Goal: Use online tool/utility: Utilize a website feature to perform a specific function

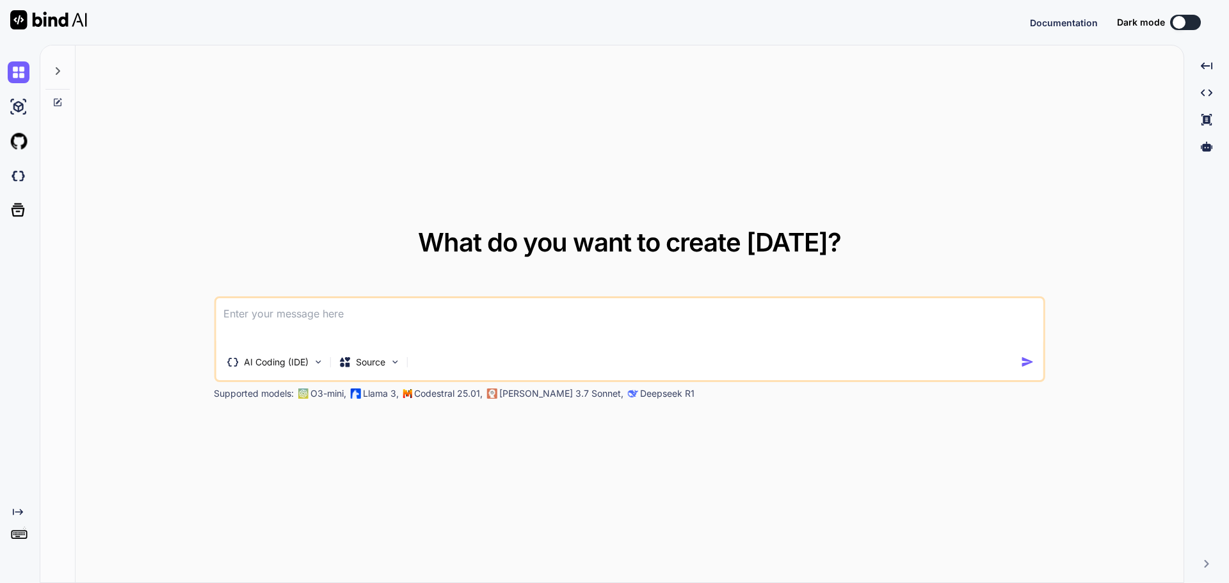
type textarea "x"
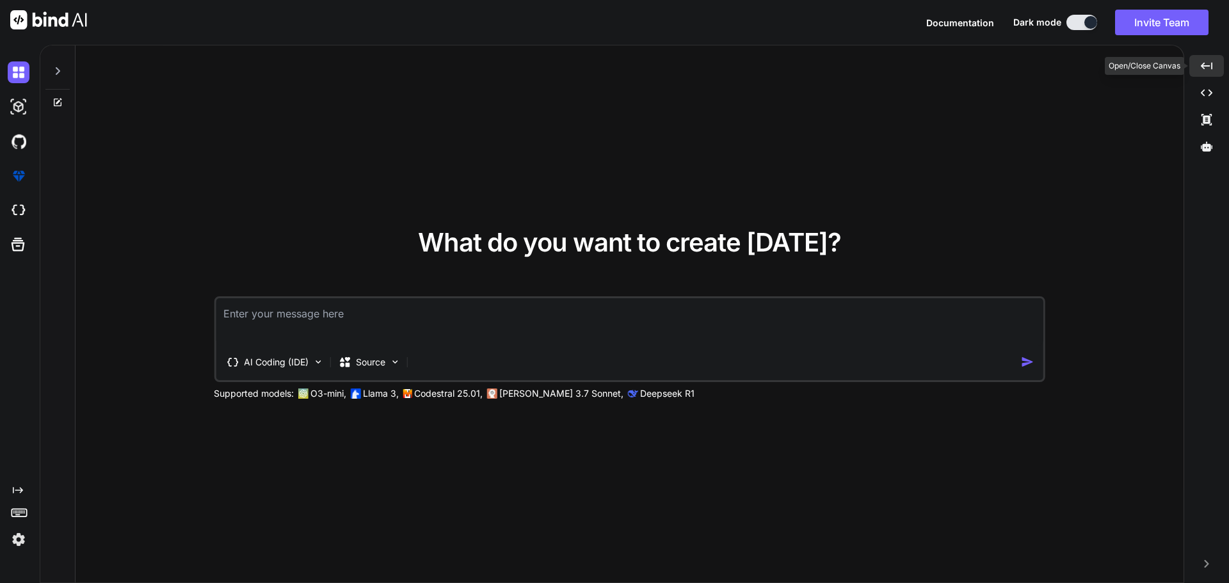
click at [1202, 63] on icon "Created with Pixso." at bounding box center [1207, 66] width 12 height 12
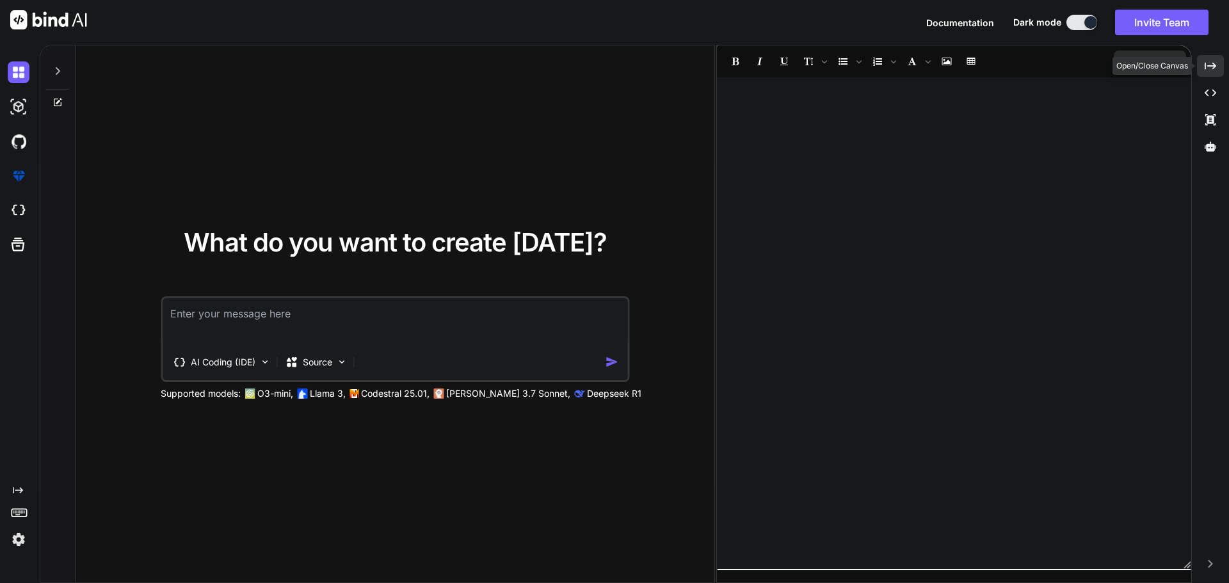
click at [1202, 63] on div "Created with Pixso." at bounding box center [1210, 66] width 27 height 22
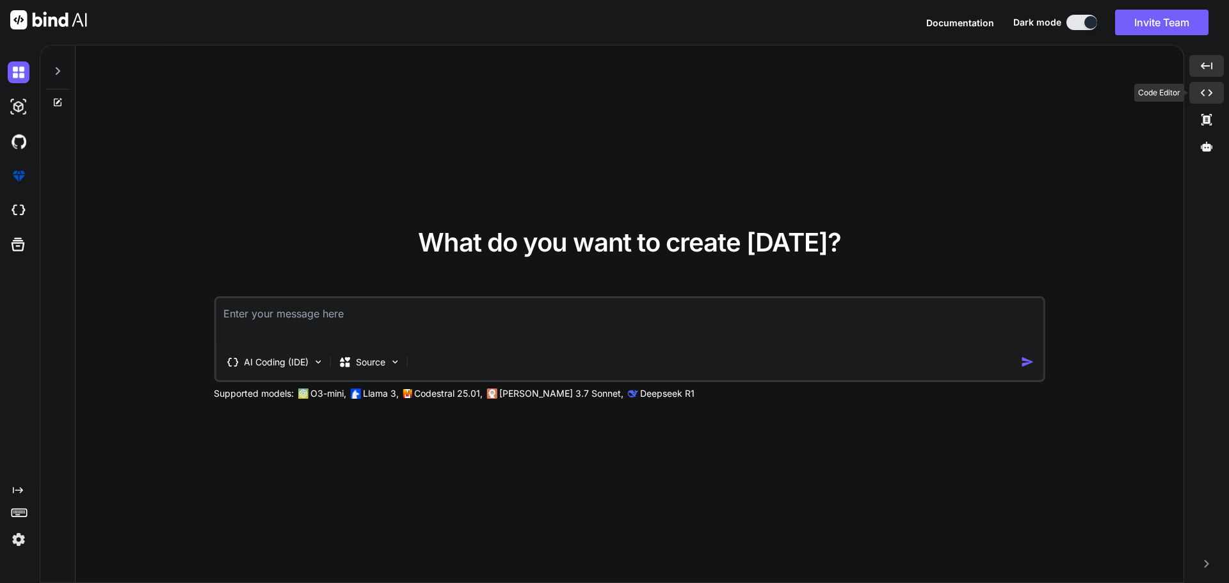
click at [1202, 86] on div "Created with Pixso." at bounding box center [1206, 93] width 35 height 22
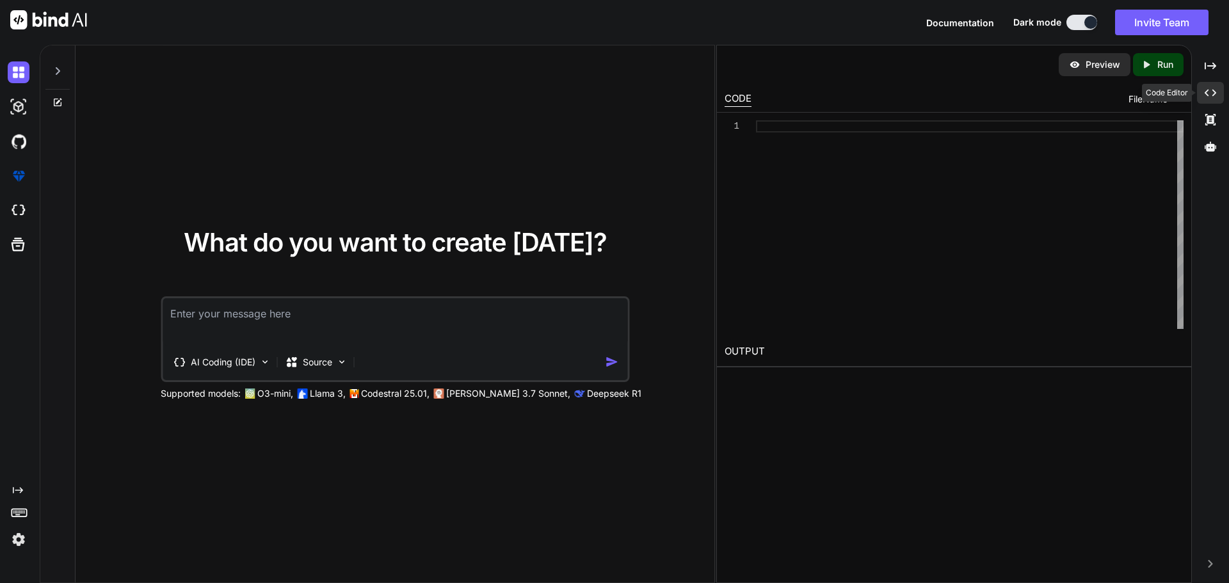
click at [1202, 86] on div "Created with Pixso." at bounding box center [1210, 93] width 27 height 22
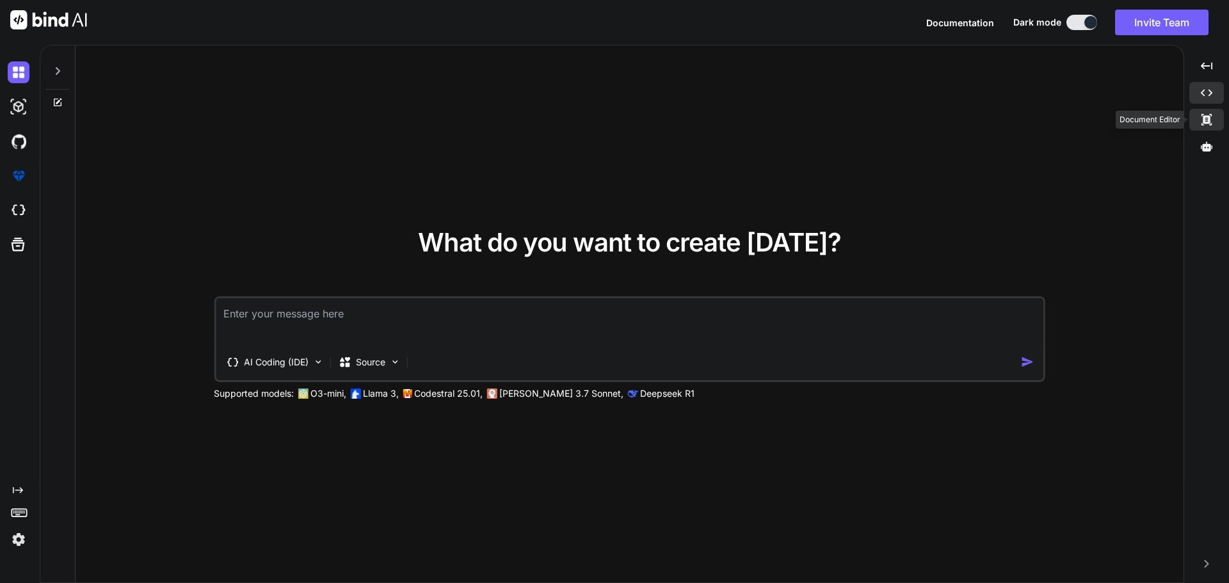
click at [1202, 69] on icon at bounding box center [1207, 65] width 12 height 7
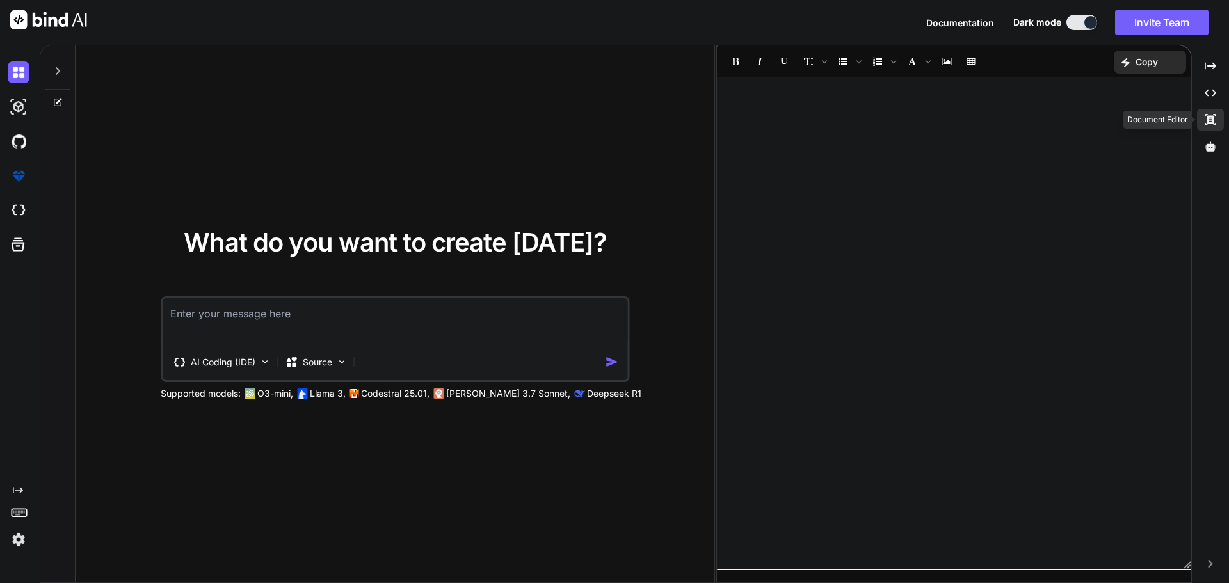
click at [1202, 115] on div "Created with Pixso." at bounding box center [1210, 120] width 27 height 22
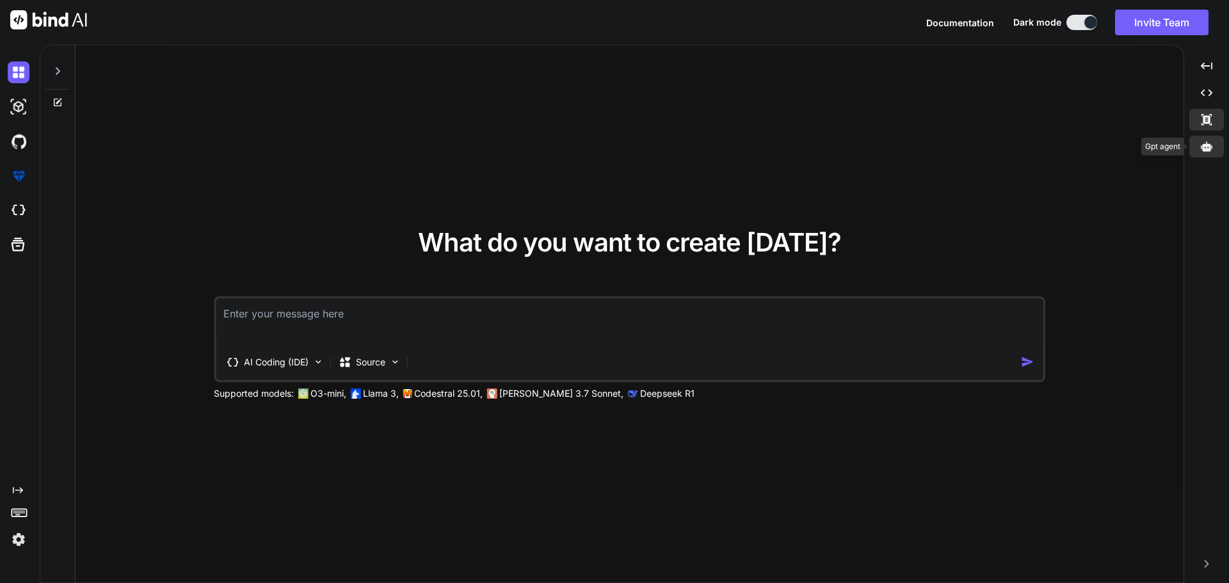
click at [1202, 139] on div at bounding box center [1206, 147] width 35 height 22
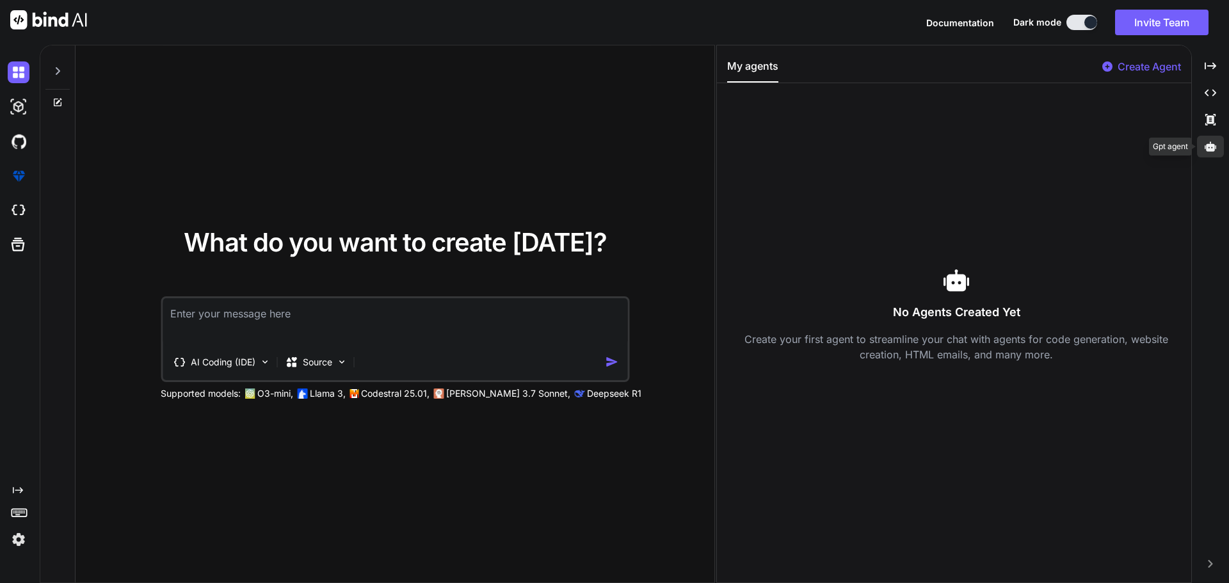
click at [1202, 139] on div at bounding box center [1210, 147] width 27 height 22
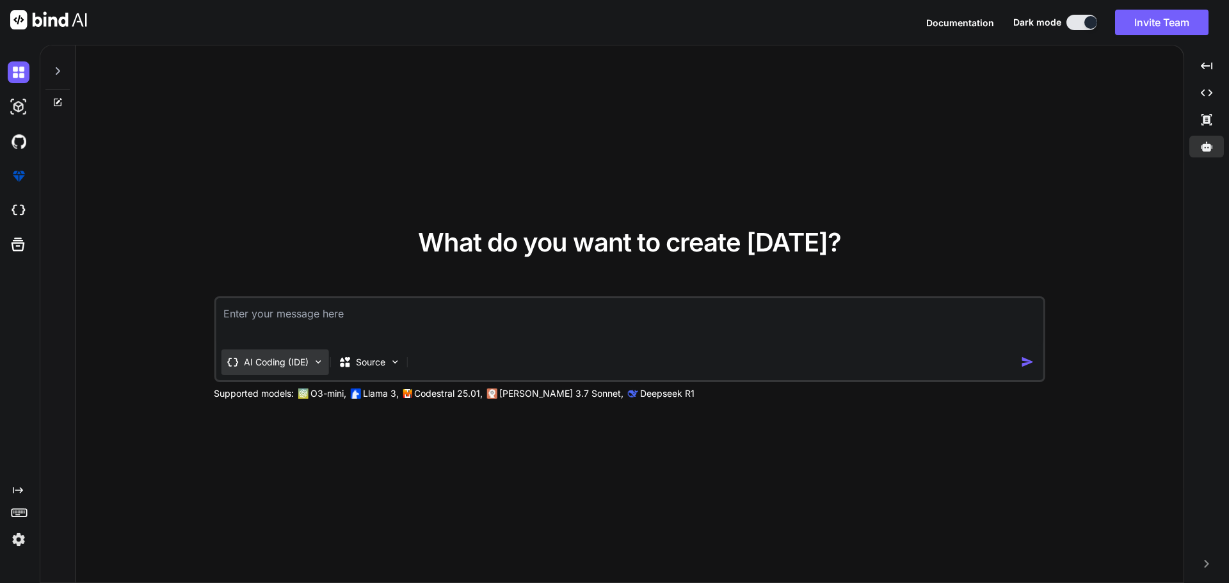
click at [313, 363] on img at bounding box center [317, 362] width 11 height 11
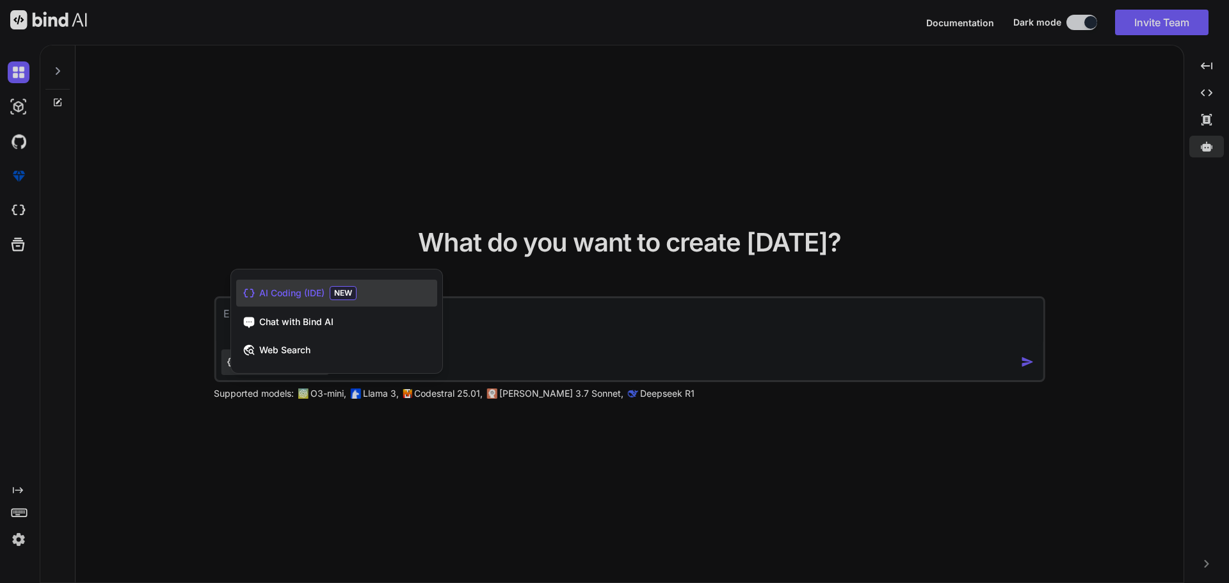
click at [557, 330] on div at bounding box center [614, 291] width 1229 height 583
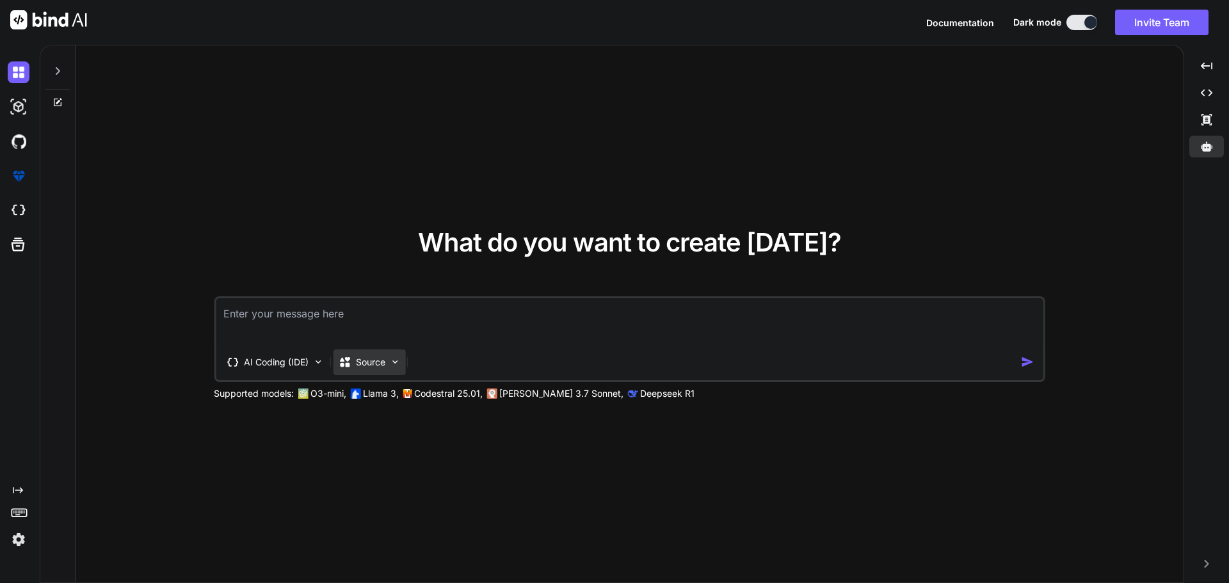
click at [385, 357] on p "Source" at bounding box center [370, 362] width 29 height 13
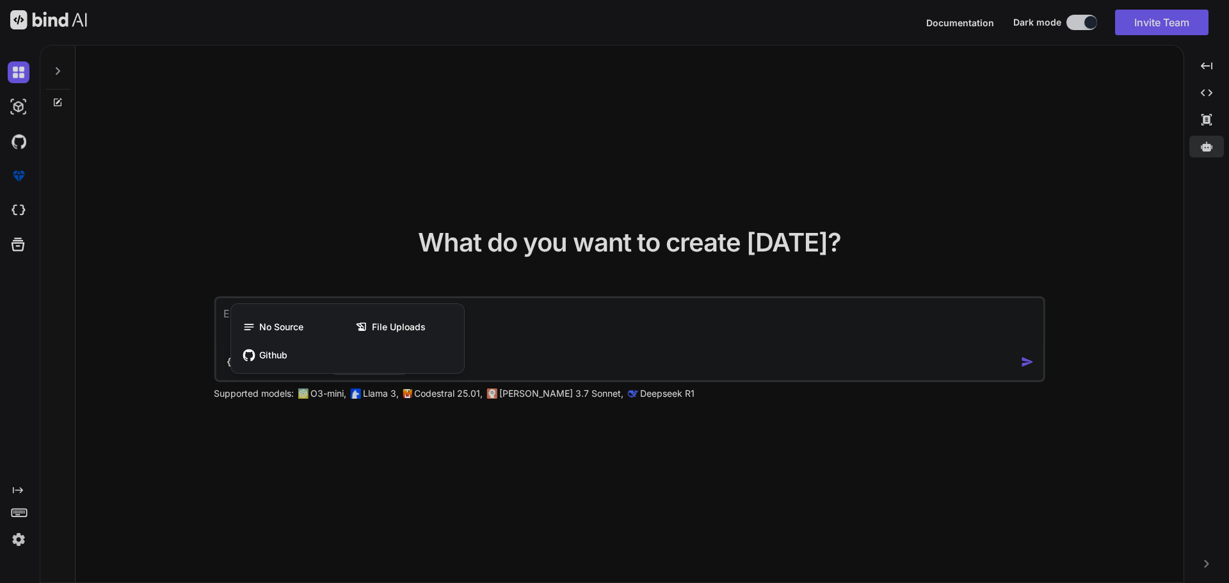
click at [520, 326] on div at bounding box center [614, 291] width 1229 height 583
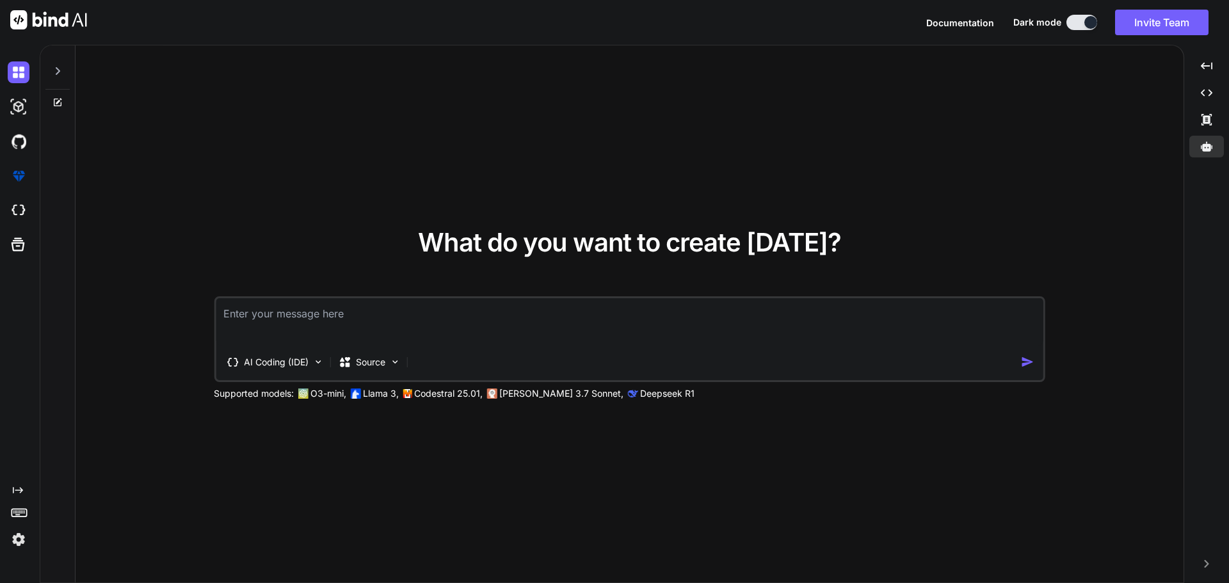
click at [296, 318] on textarea at bounding box center [630, 321] width 828 height 47
type textarea "로스팅 커피 프랜차이즈 회사 홈페이지 만들어"
click at [1030, 358] on img "button" at bounding box center [1027, 361] width 13 height 13
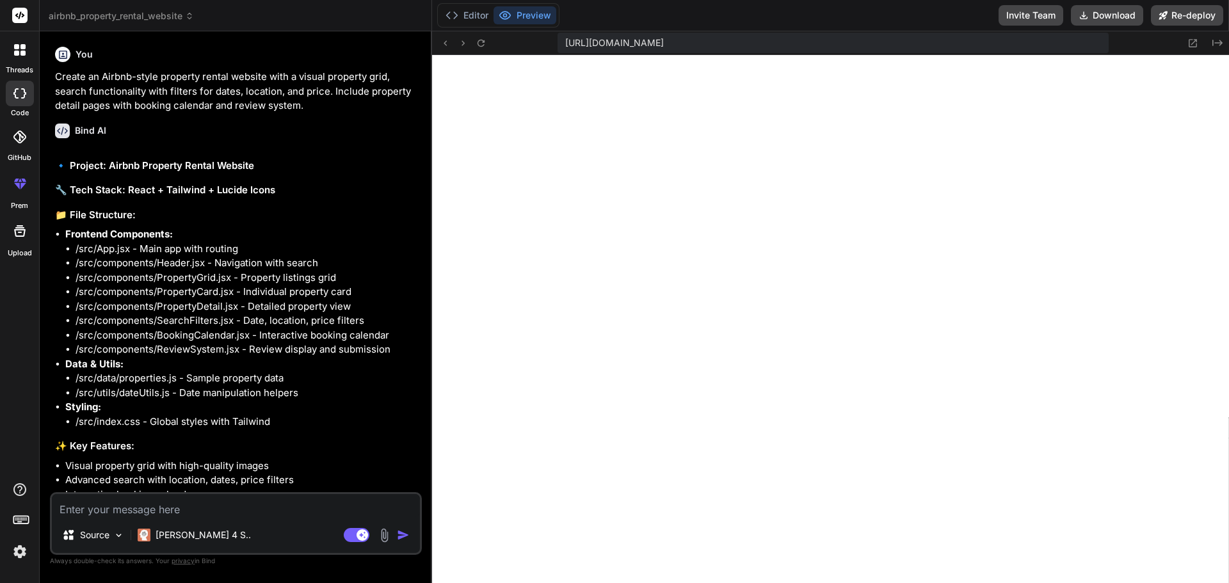
scroll to position [3102, 0]
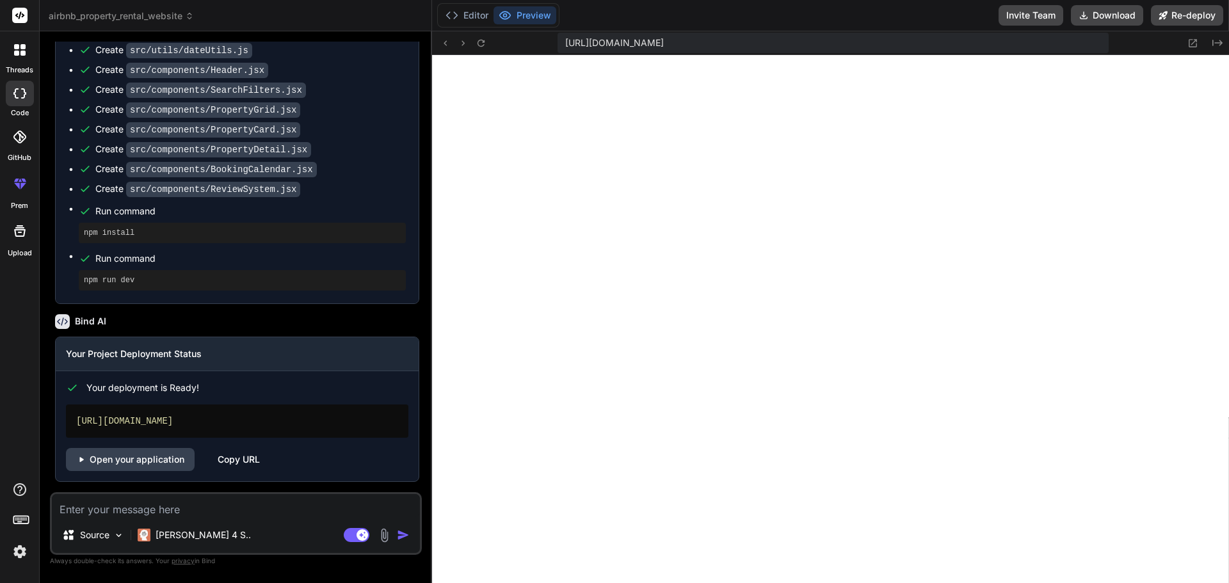
click at [20, 59] on div at bounding box center [19, 49] width 27 height 27
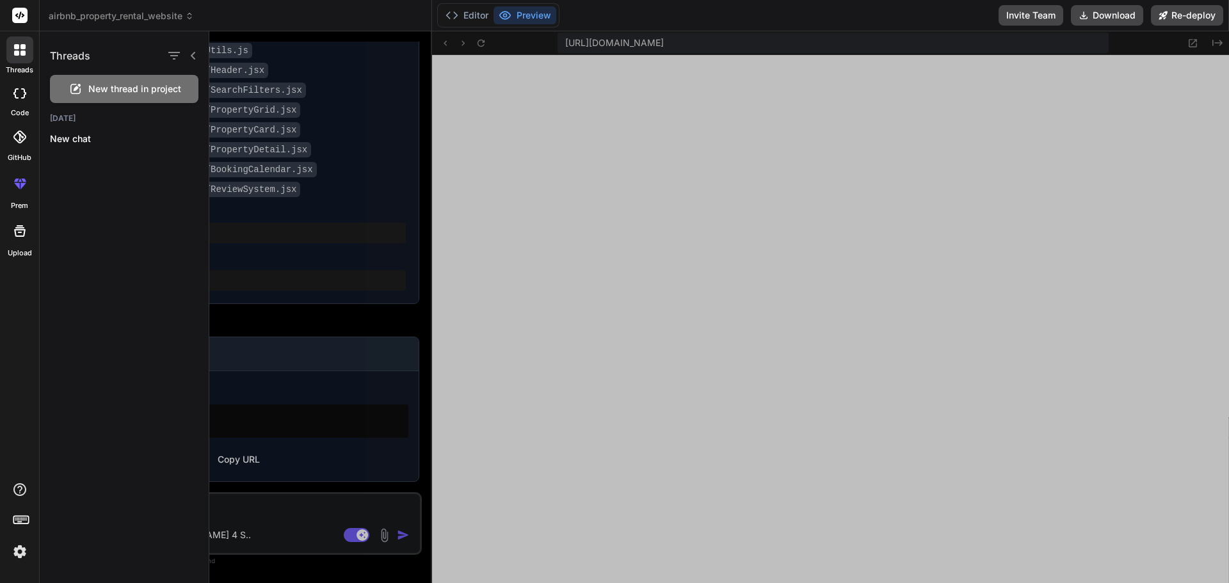
click at [17, 515] on icon at bounding box center [21, 519] width 18 height 18
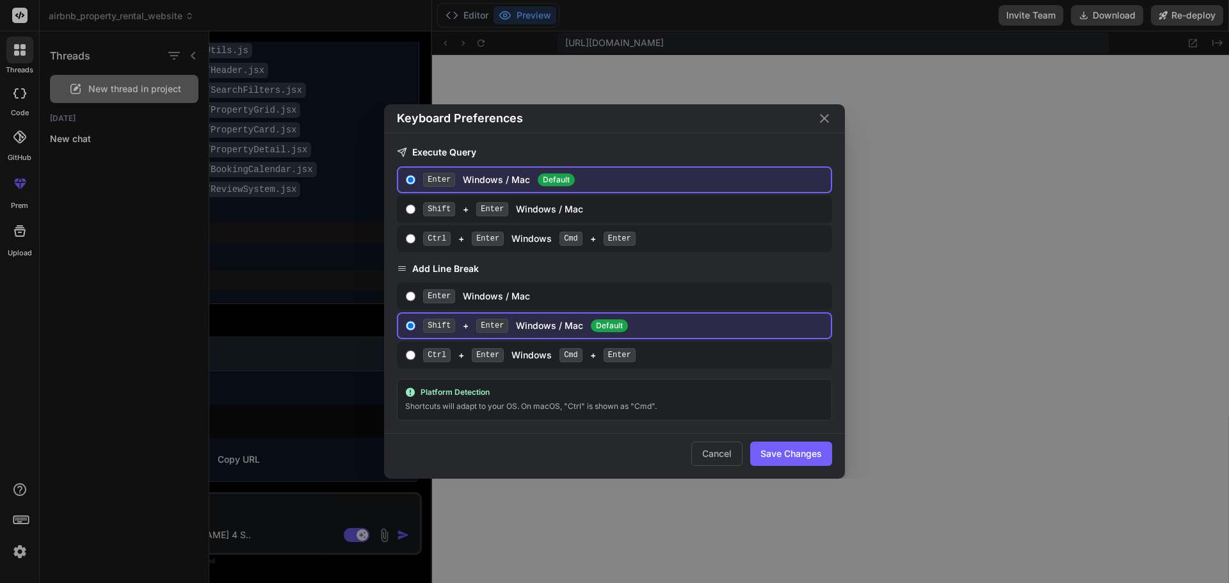
click at [827, 120] on icon "Close" at bounding box center [824, 118] width 15 height 15
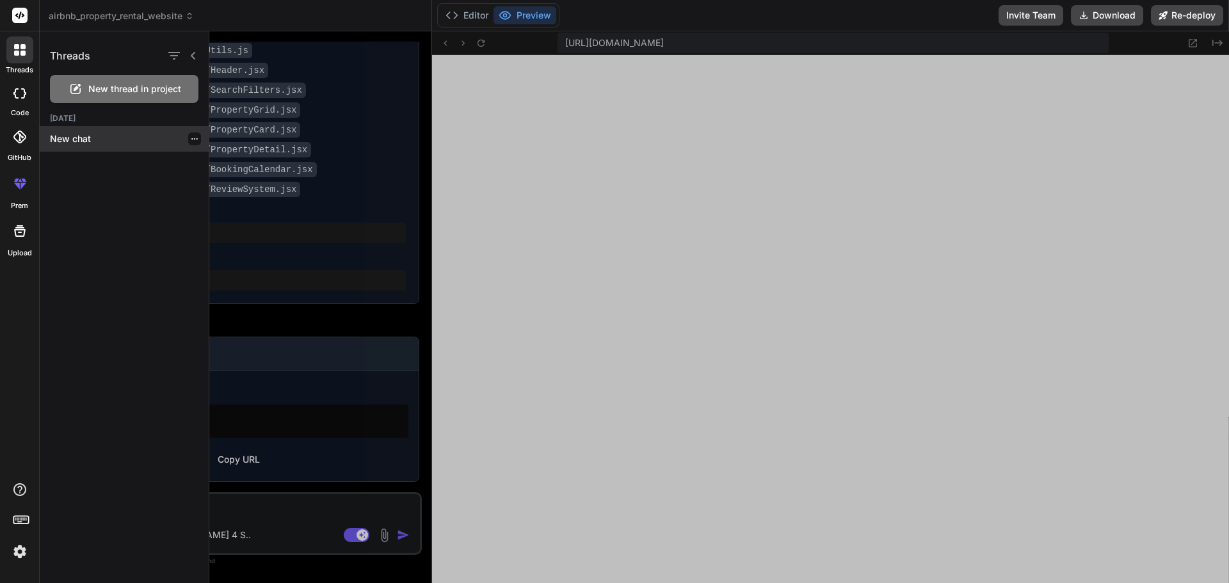
click at [79, 144] on p "New chat" at bounding box center [129, 139] width 159 height 13
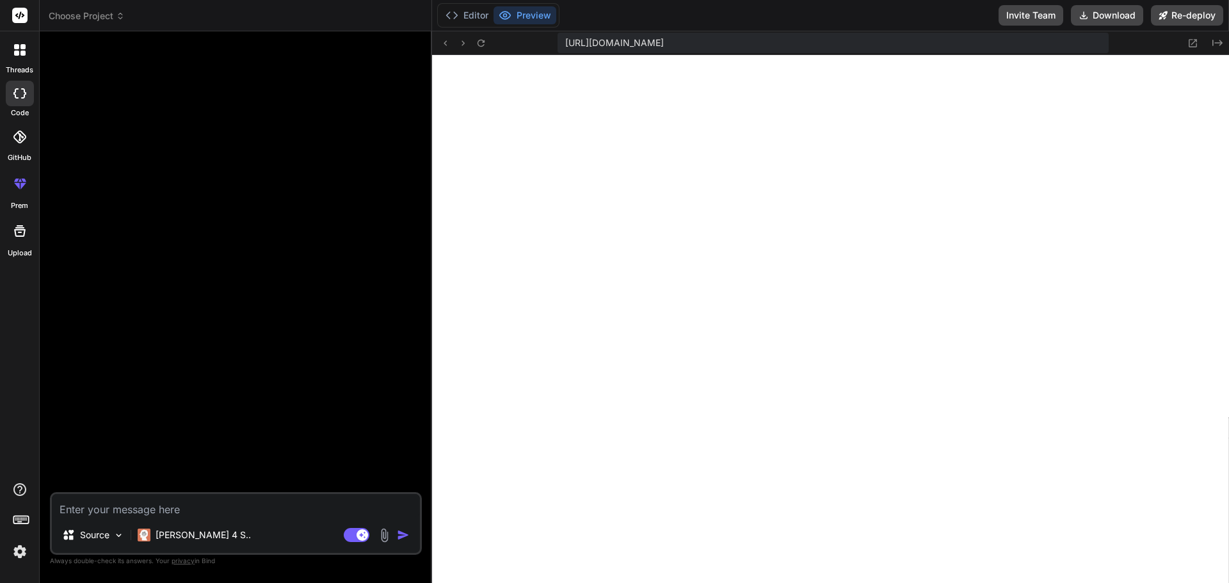
scroll to position [3175, 0]
type textarea "x"
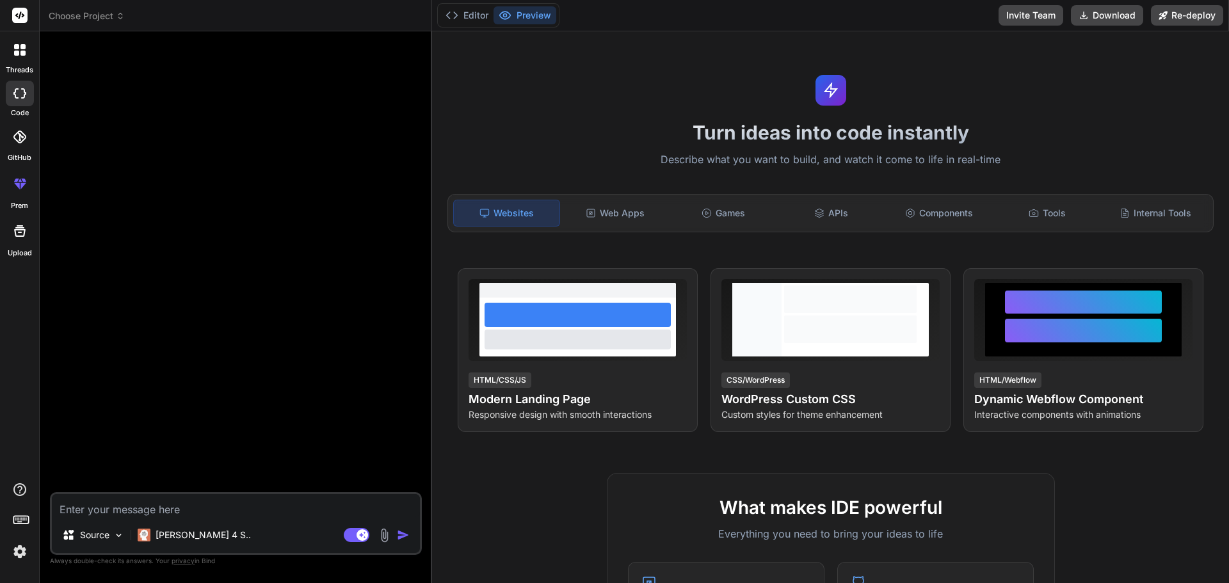
click at [80, 507] on textarea at bounding box center [236, 505] width 368 height 23
type textarea "ㅍ"
type textarea "x"
type textarea "프"
type textarea "x"
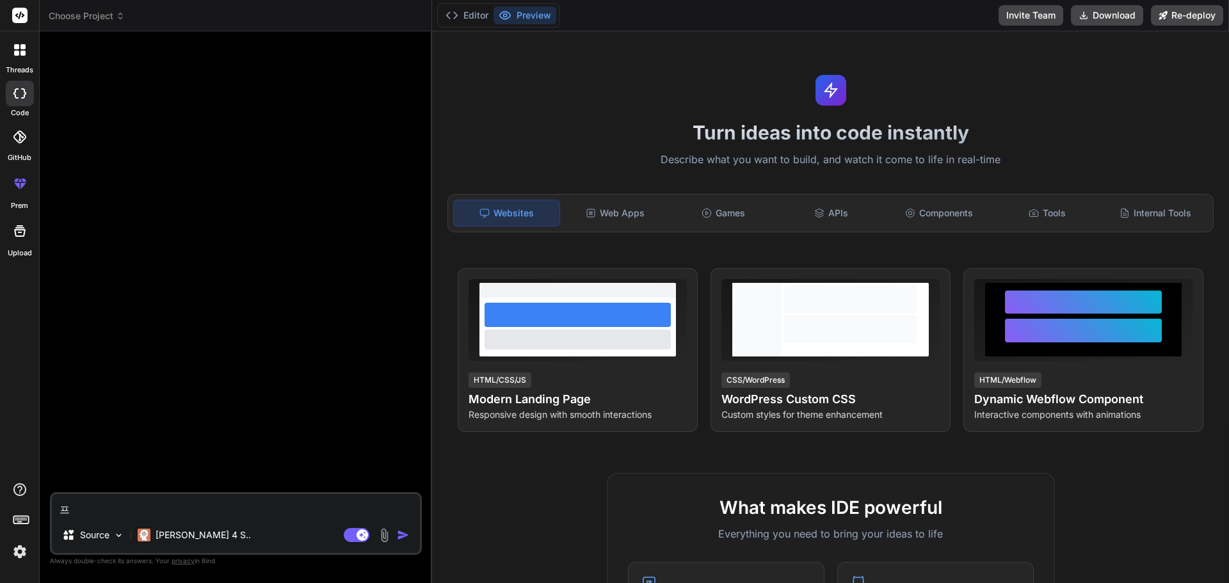
type textarea "ㅍ"
type textarea "x"
type textarea "ㅋ"
type textarea "x"
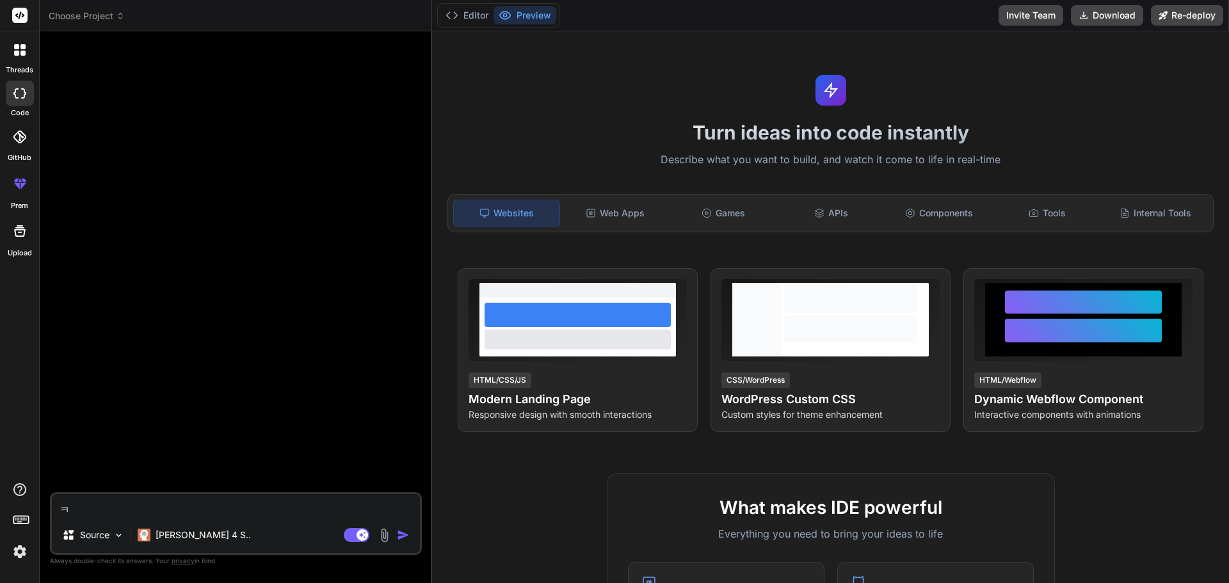
type textarea "커"
type textarea "x"
type textarea "컾"
type textarea "x"
type textarea "커피"
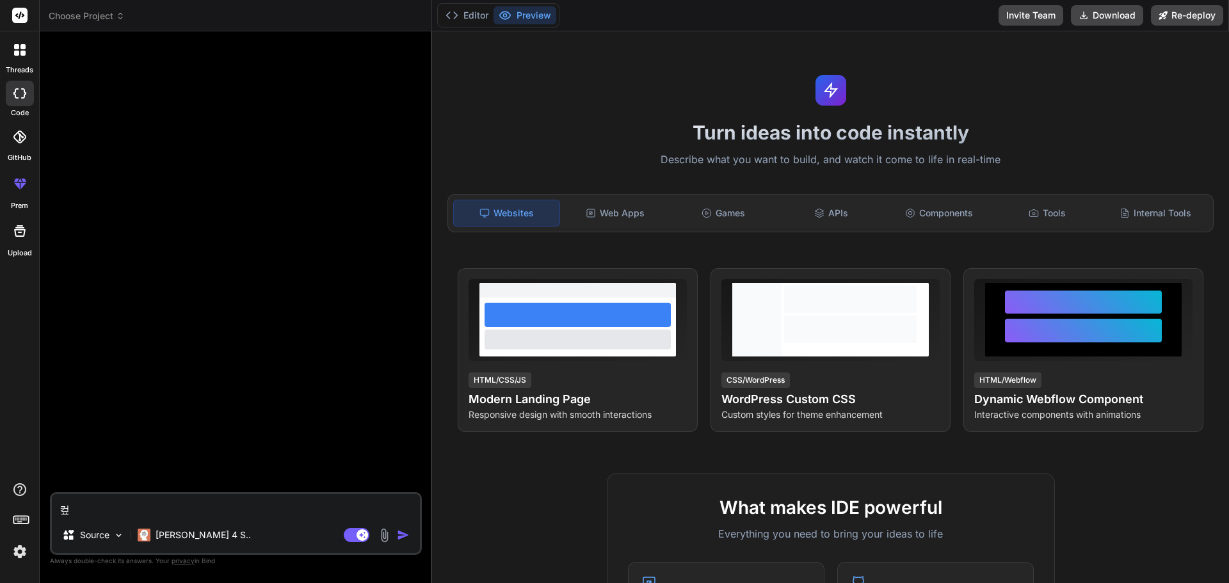
type textarea "x"
type textarea "커피"
type textarea "x"
type textarea "커피 ㄹ"
type textarea "x"
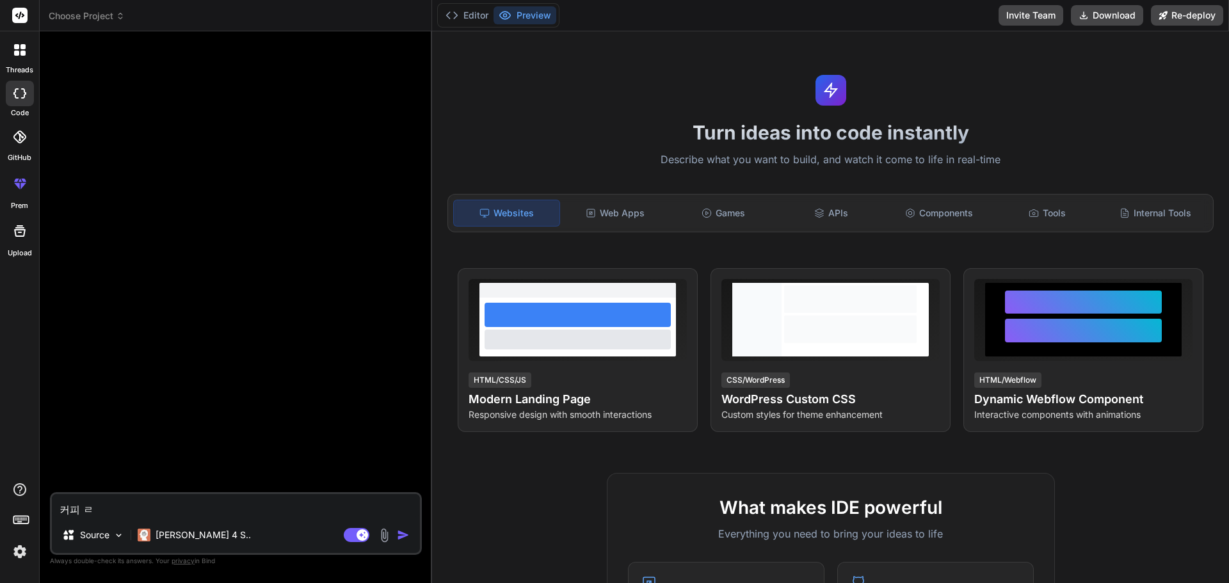
type textarea "커피 로"
type textarea "x"
type textarea "커피 롯"
type textarea "x"
type textarea "커피 로스"
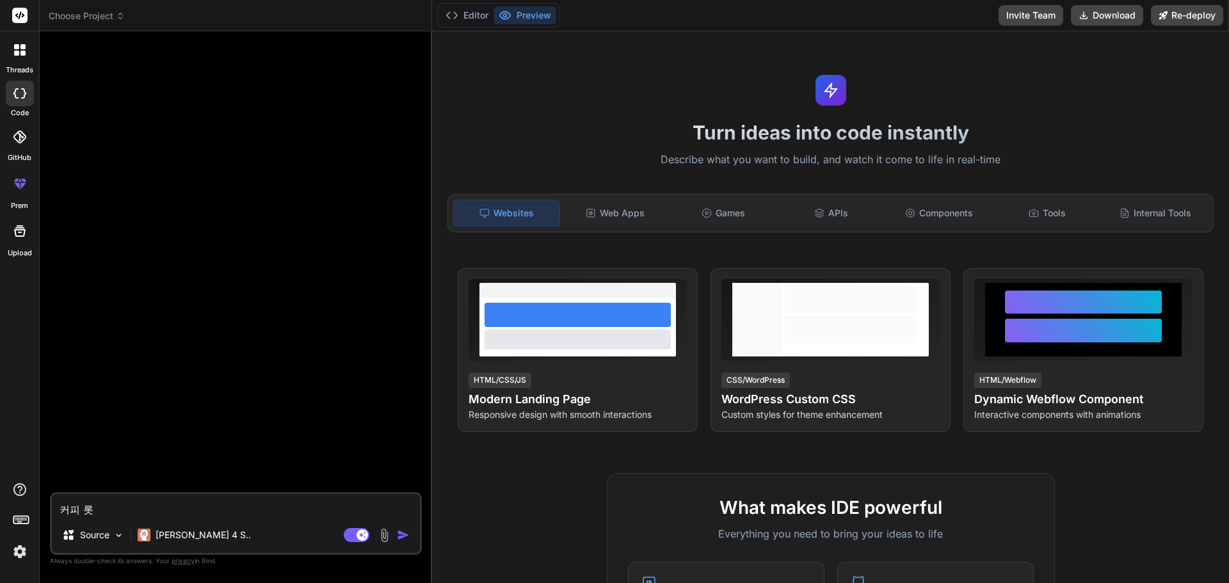
type textarea "x"
type textarea "커피 로슽"
type textarea "x"
type textarea "커피 로스티"
type textarea "x"
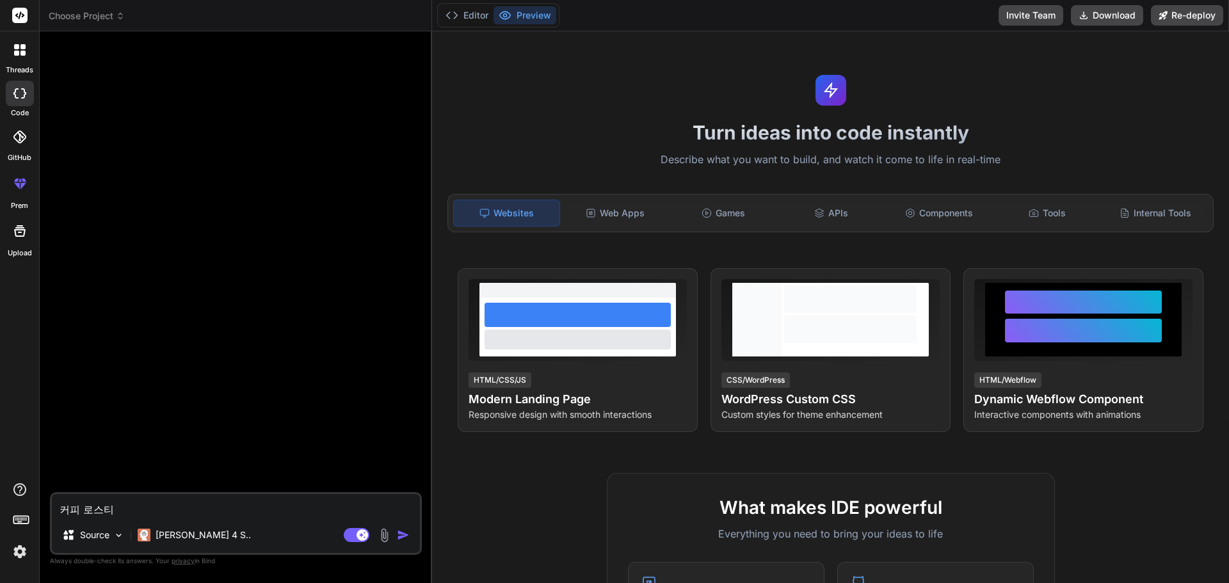
type textarea "커피 로스팅"
type textarea "x"
type textarea "커피 로스팅"
type textarea "x"
type textarea "커피 로스팅 ㅍ"
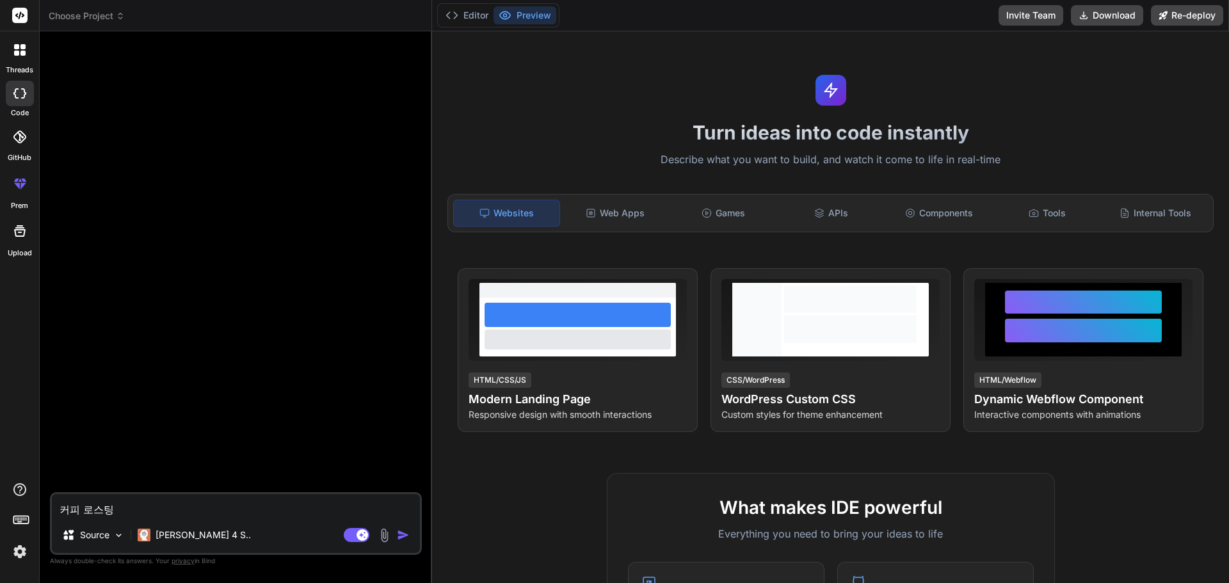
type textarea "x"
type textarea "커피 로스팅 프"
type textarea "x"
type textarea "커피 로스팅 플"
type textarea "x"
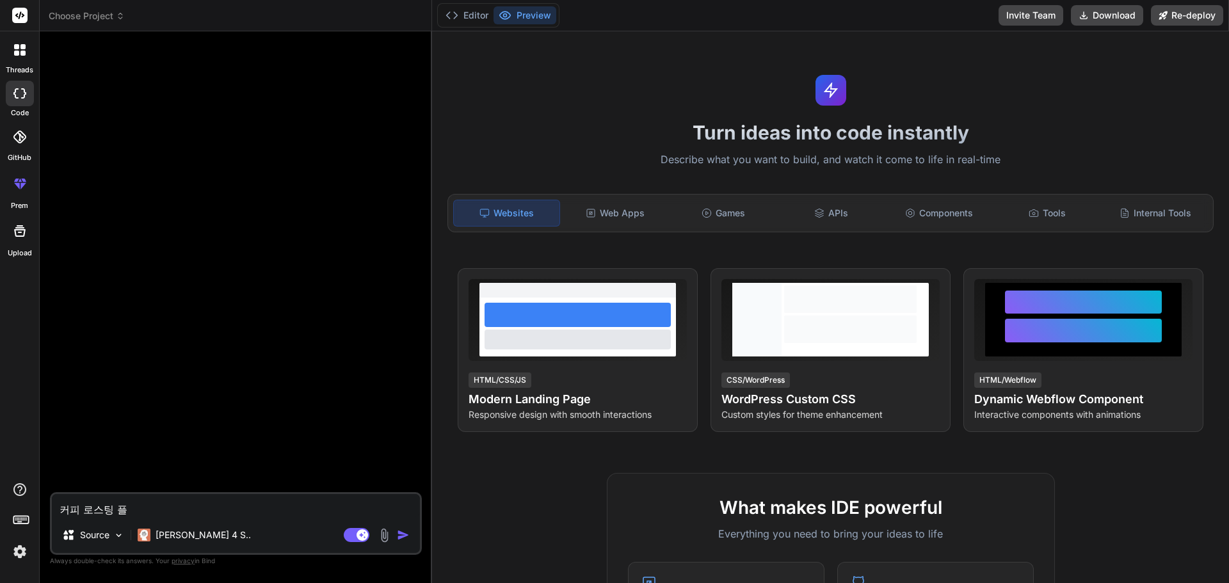
type textarea "커피 로스팅 프래"
type textarea "x"
type textarea "커피 로스팅 프랜"
type textarea "x"
type textarea "커피 로스팅 프랜ㅊ"
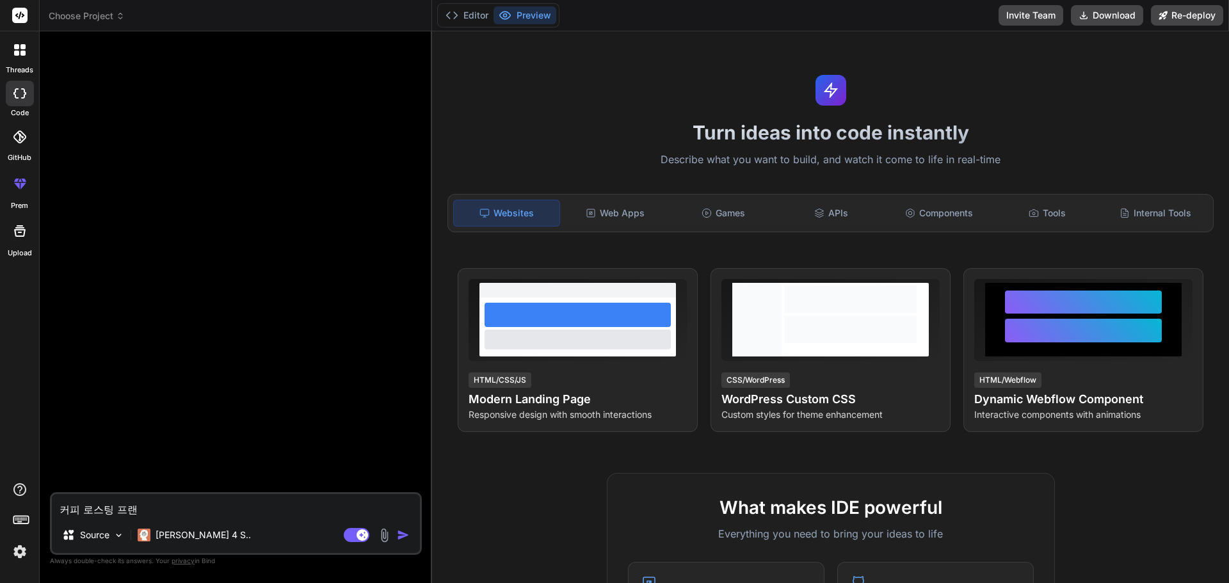
type textarea "x"
type textarea "커피 로스팅 프랜차"
type textarea "x"
type textarea "커피 로스팅 프랜창"
type textarea "x"
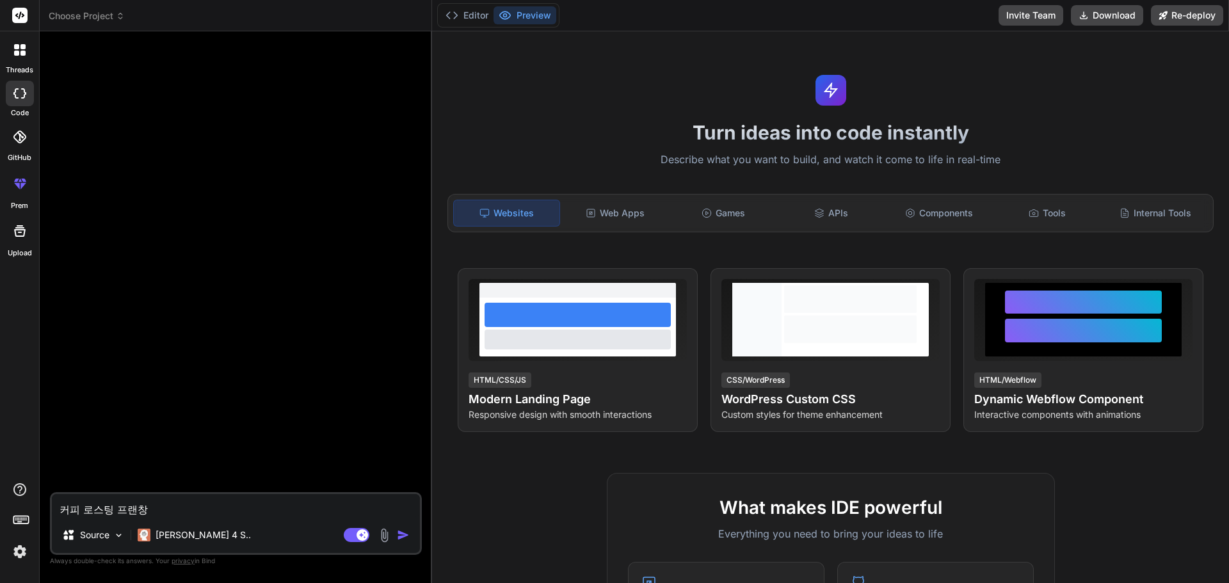
type textarea "커피 로스팅 프랜차이"
type textarea "x"
type textarea "커피 로스팅 프랜차잊"
type textarea "x"
type textarea "커피 로스팅 프랜차이즈"
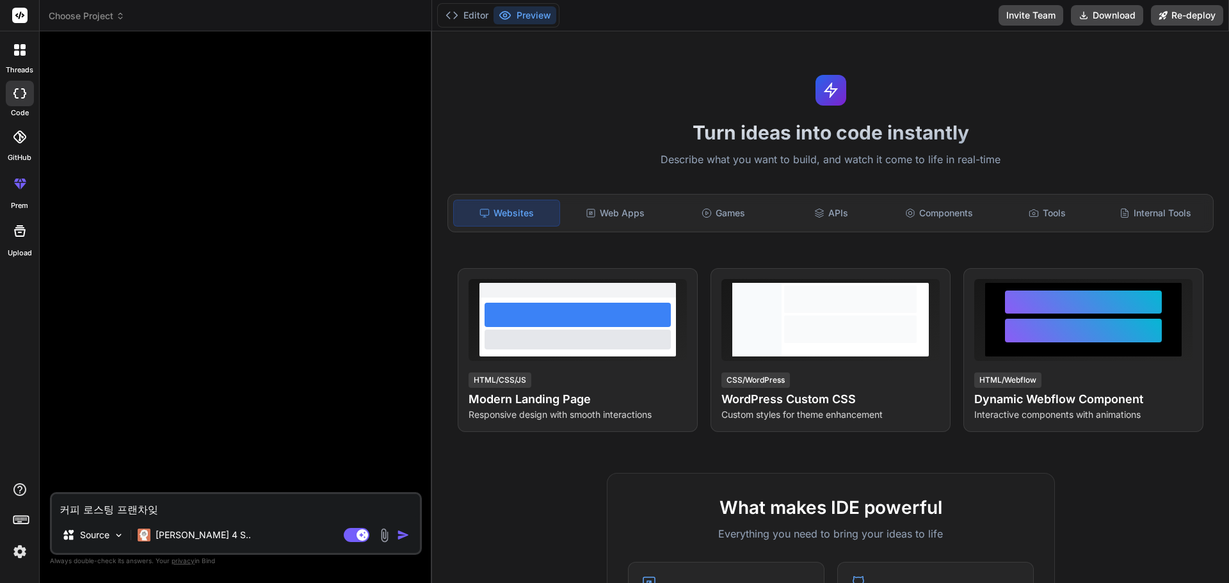
type textarea "x"
type textarea "커피 로스팅 프랜차이즈"
type textarea "x"
type textarea "커피 로스팅 프랜차이즈 ㅎ"
type textarea "x"
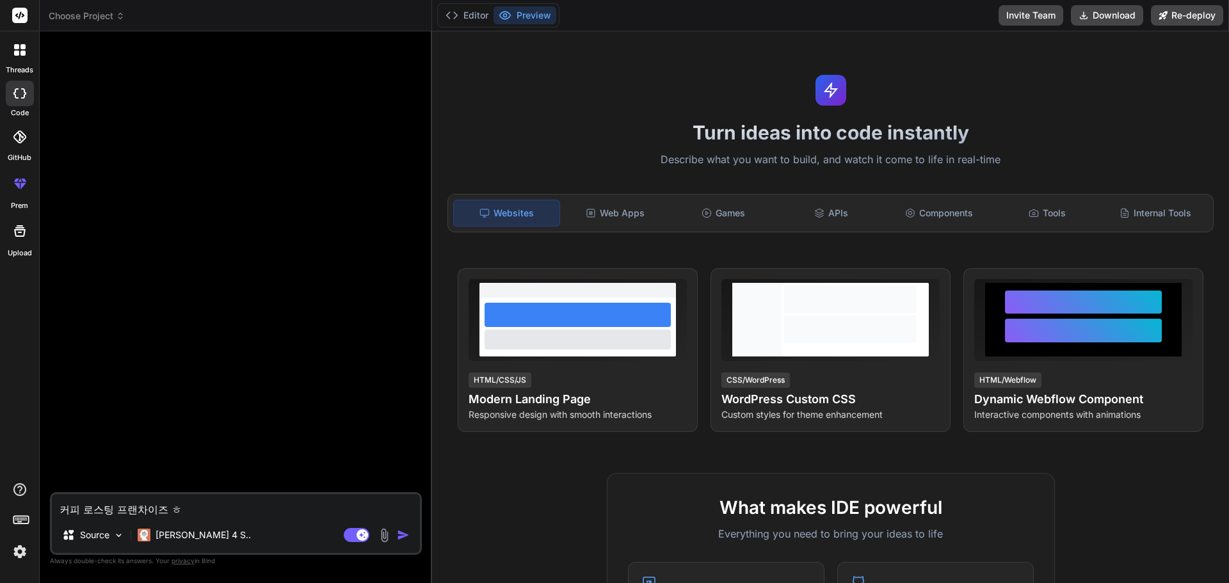
type textarea "커피 로스팅 프랜차이즈 호"
type textarea "x"
type textarea "커피 로스팅 프랜차이즈 홈"
type textarea "x"
type textarea "커피 로스팅 프랜차이즈 홈ㅍ"
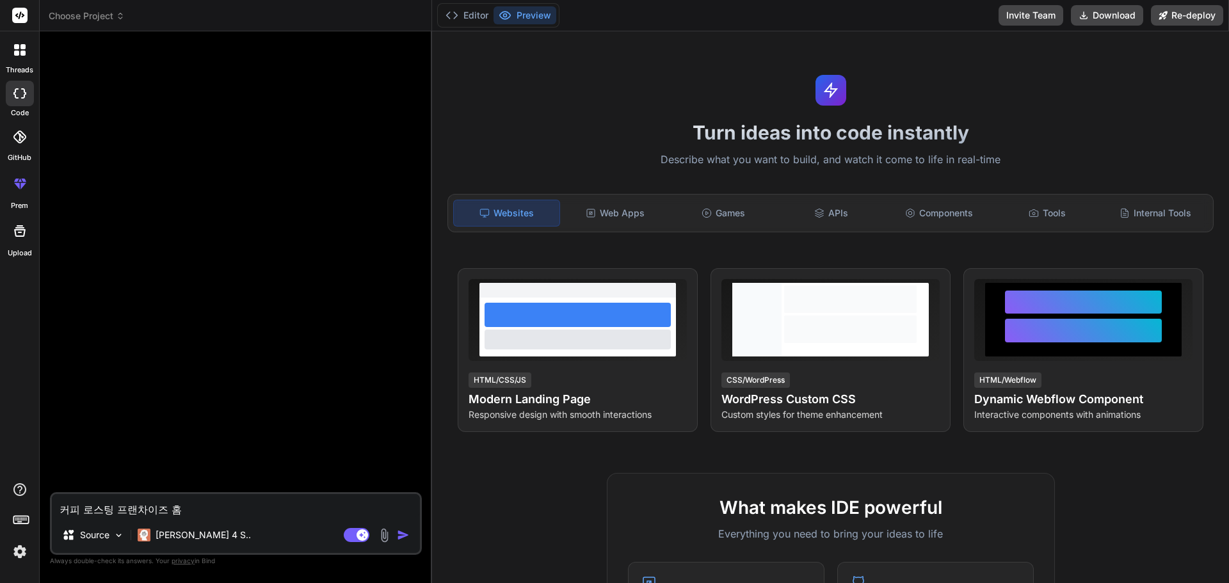
type textarea "x"
type textarea "커피 로스팅 프랜차이즈 홈페"
type textarea "x"
type textarea "커피 로스팅 프랜차이즈 홈펭"
type textarea "x"
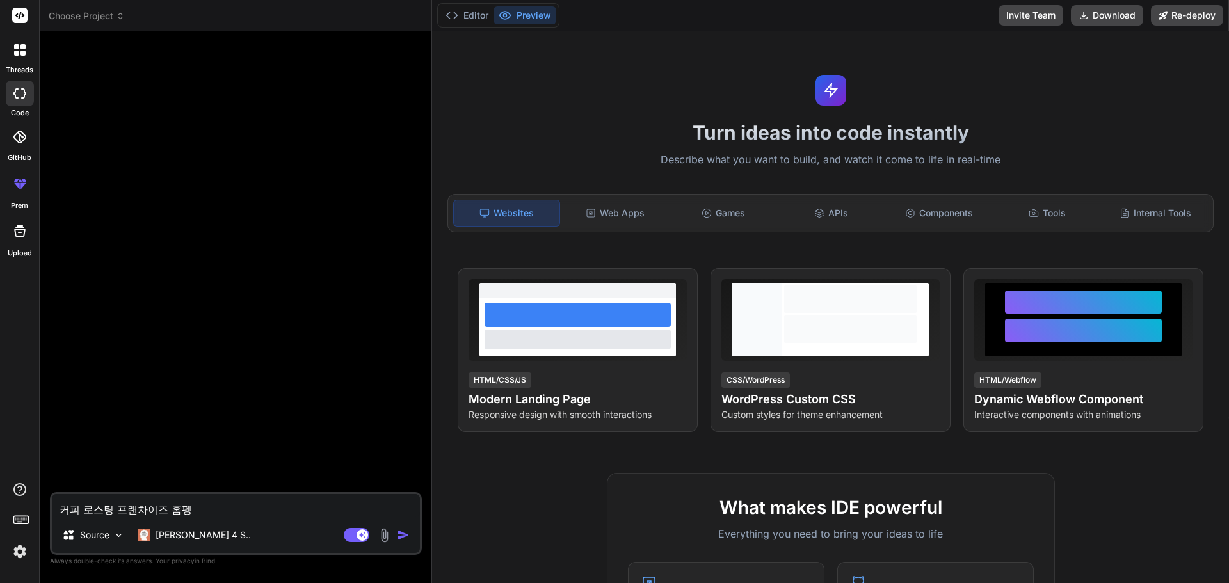
type textarea "커피 로스팅 프랜차이즈 홈페이"
type textarea "x"
type textarea "커피 로스팅 프랜차이즈 홈페잊"
type textarea "x"
type textarea "커피 로스팅 프랜차이즈 홈페이지"
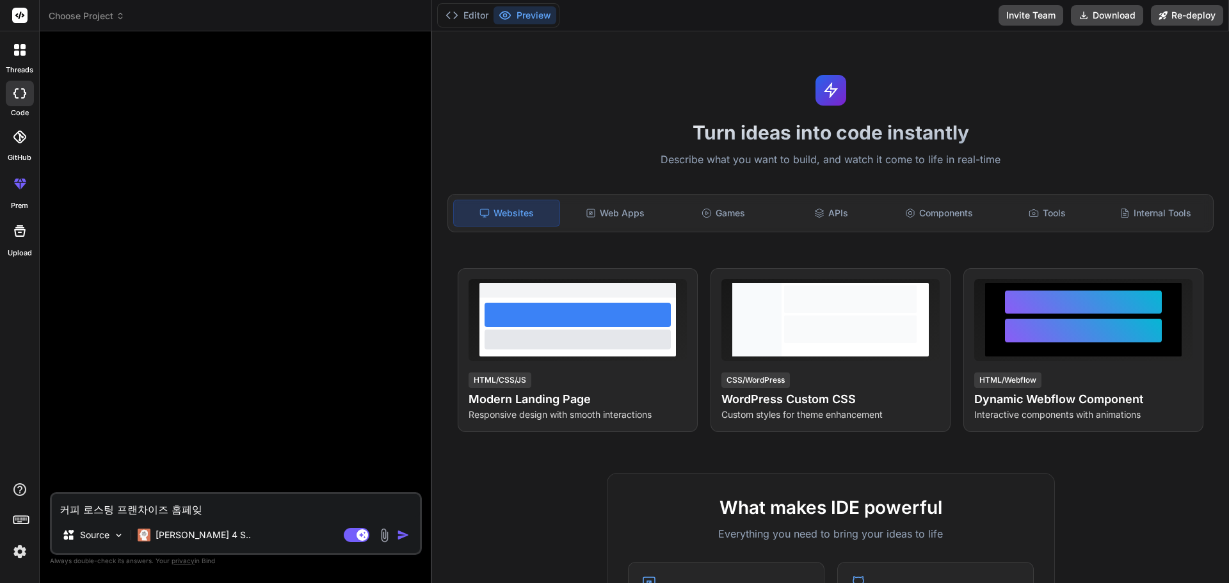
type textarea "x"
type textarea "커피 로스팅 프랜차이즈 홈페이지"
type textarea "x"
type textarea "커피 로스팅 프랜차이즈 홈페이지 ㅁ"
type textarea "x"
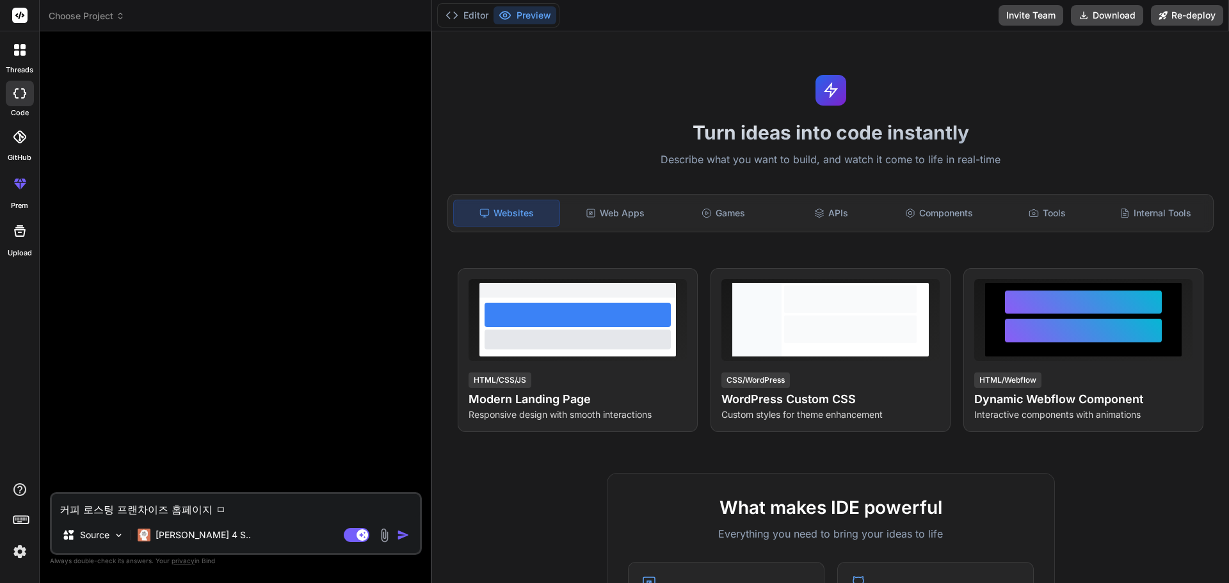
type textarea "커피 로스팅 프랜차이즈 홈페이지 마"
type textarea "x"
type textarea "커피 로스팅 프랜차이즈 홈페이지 만"
type textarea "x"
type textarea "커피 로스팅 프랜차이즈 홈페이지 만ㄷ"
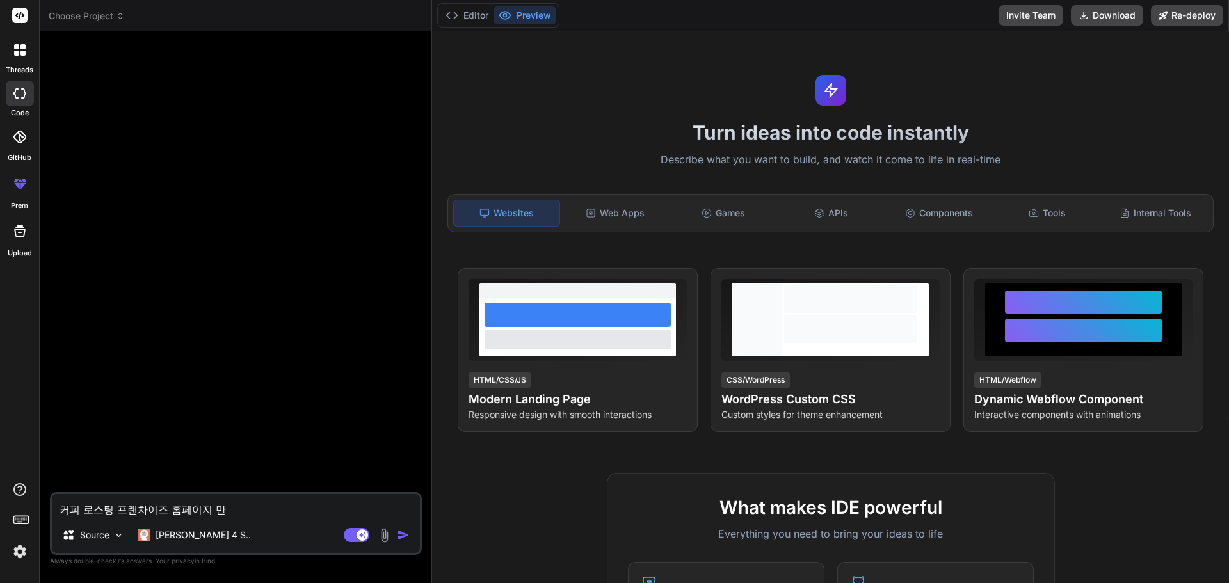
type textarea "x"
type textarea "커피 로스팅 프랜차이즈 홈페이지 만드"
type textarea "x"
type textarea "커피 로스팅 프랜차이즈 홈페이지 만들"
type textarea "x"
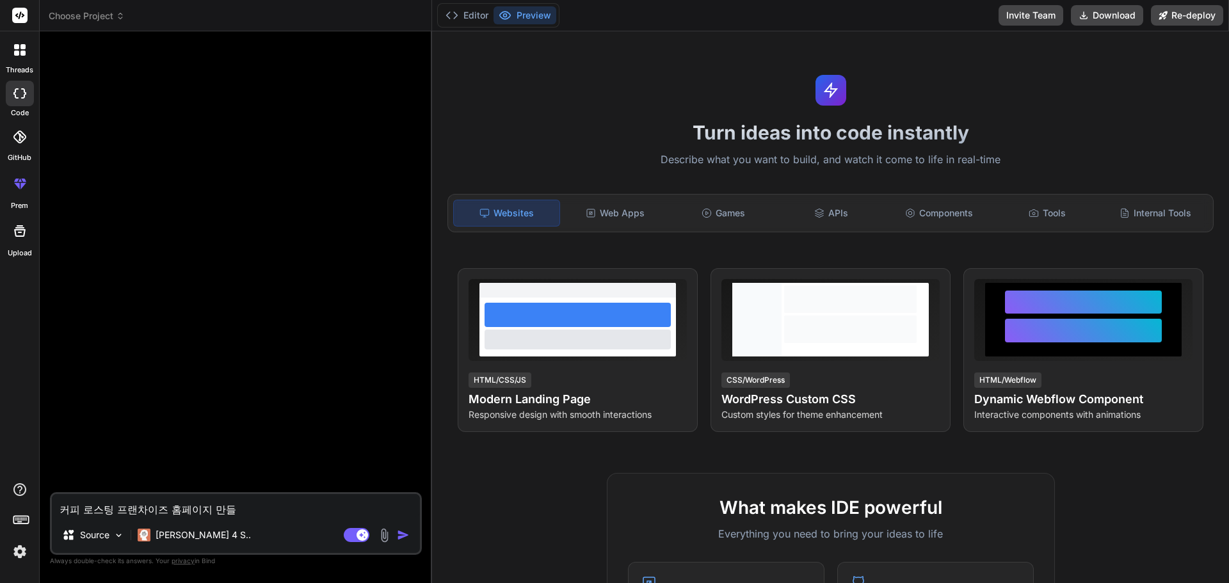
type textarea "커피 로스팅 프랜차이즈 홈페이지 만들ㅇ"
type textarea "x"
type textarea "커피 로스팅 프랜차이즈 홈페이지 만들어"
type textarea "x"
type textarea "커피 로스팅 프랜차이즈 홈페이지 만들어"
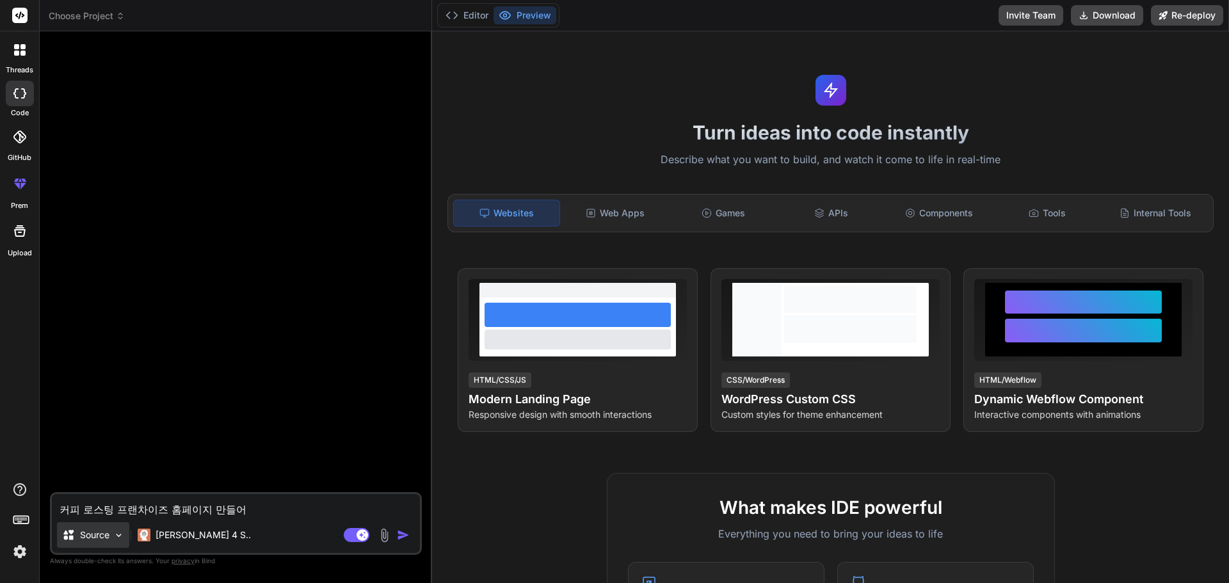
click at [108, 540] on p "Source" at bounding box center [94, 535] width 29 height 13
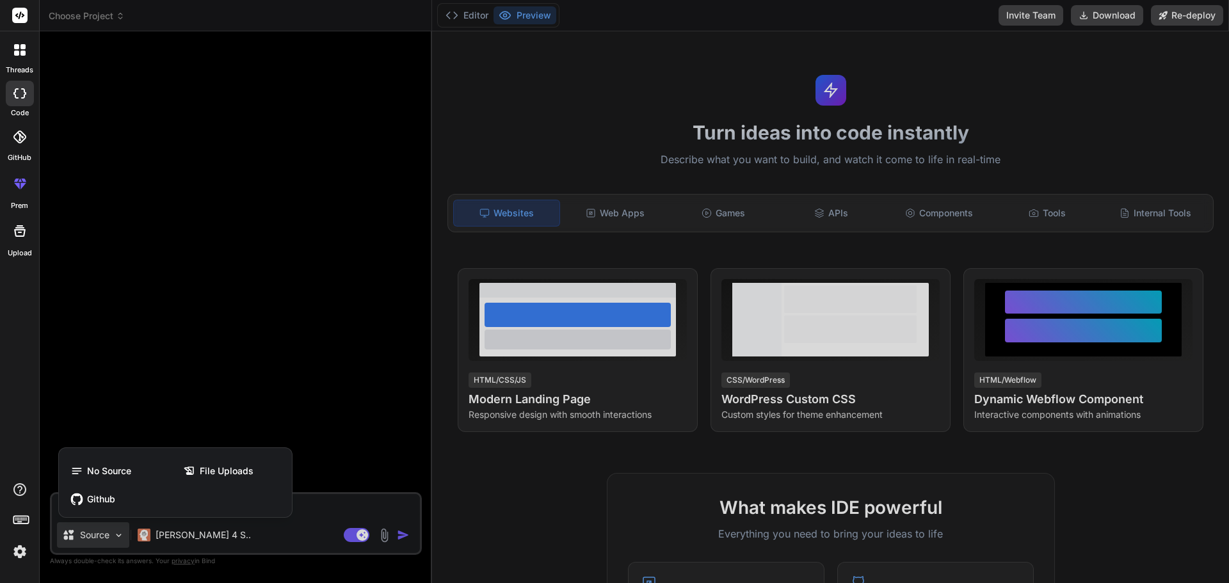
click at [85, 468] on icon at bounding box center [78, 471] width 17 height 13
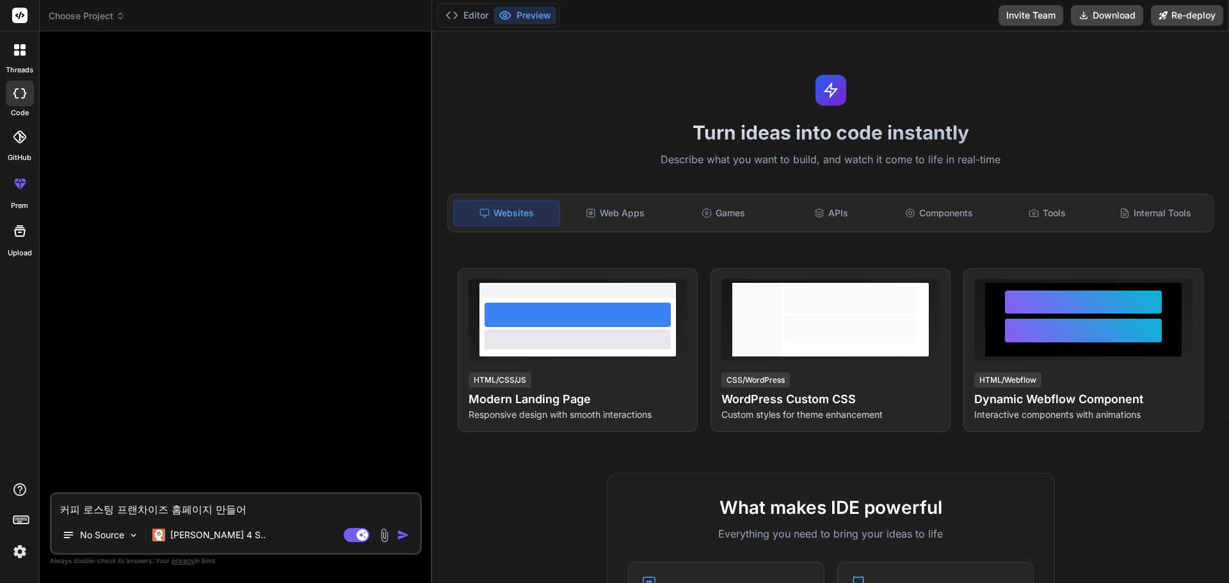
click at [407, 532] on img "button" at bounding box center [403, 535] width 13 height 13
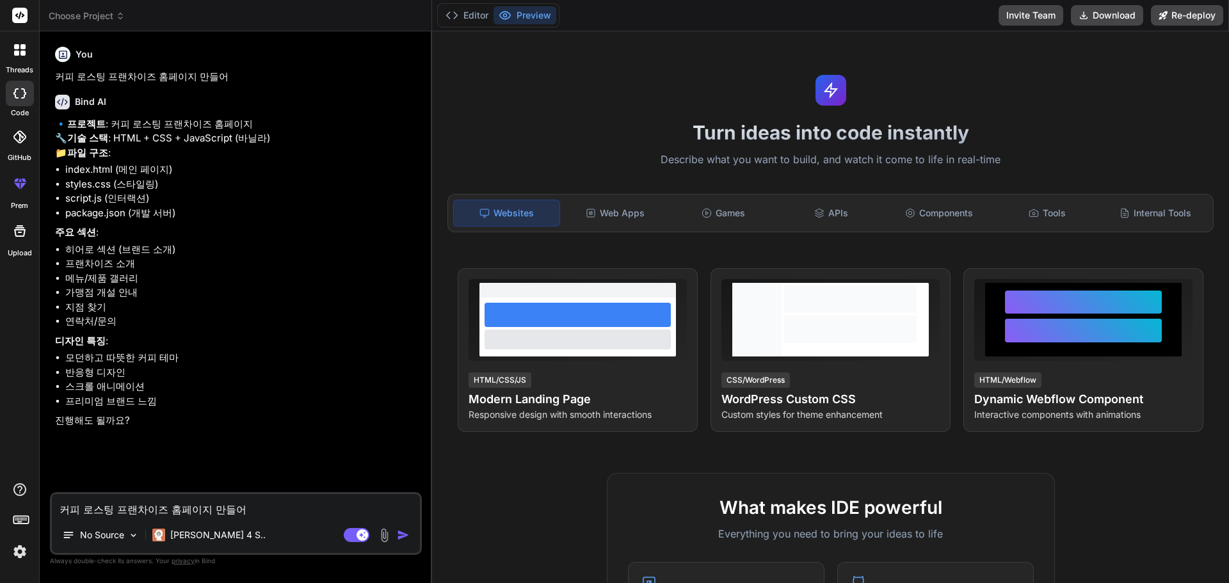
type textarea "x"
click at [195, 506] on textarea "커피 로스팅 프랜차이즈 홈페이지 만들어" at bounding box center [236, 505] width 368 height 23
type textarea "ㄴ"
type textarea "x"
type textarea "네"
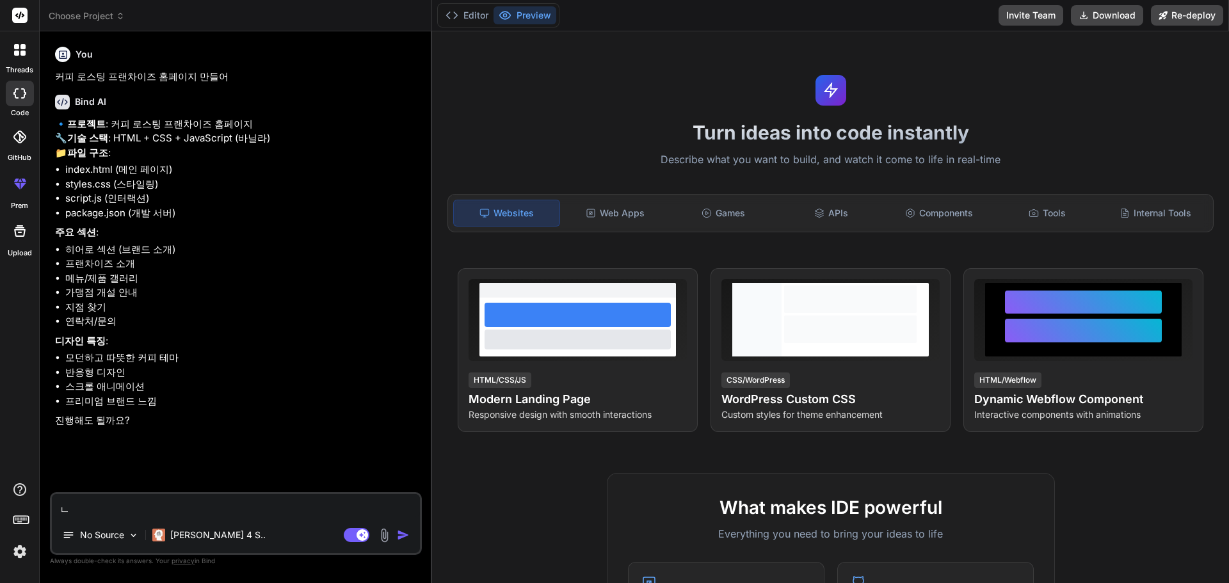
type textarea "x"
type textarea "네"
click at [399, 535] on img "button" at bounding box center [403, 535] width 13 height 13
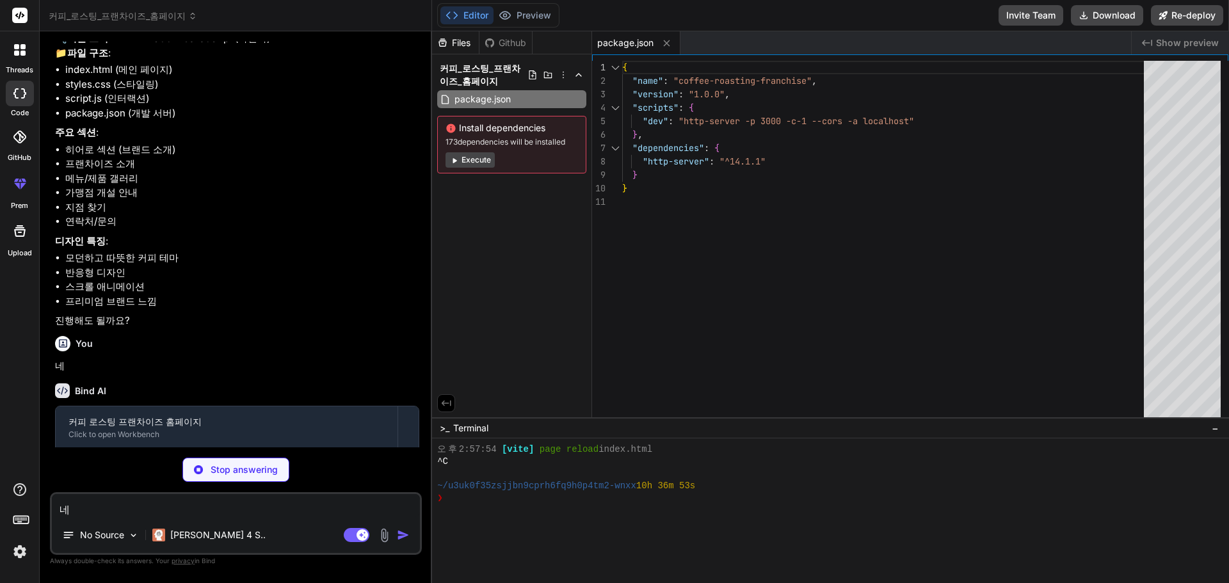
scroll to position [190, 0]
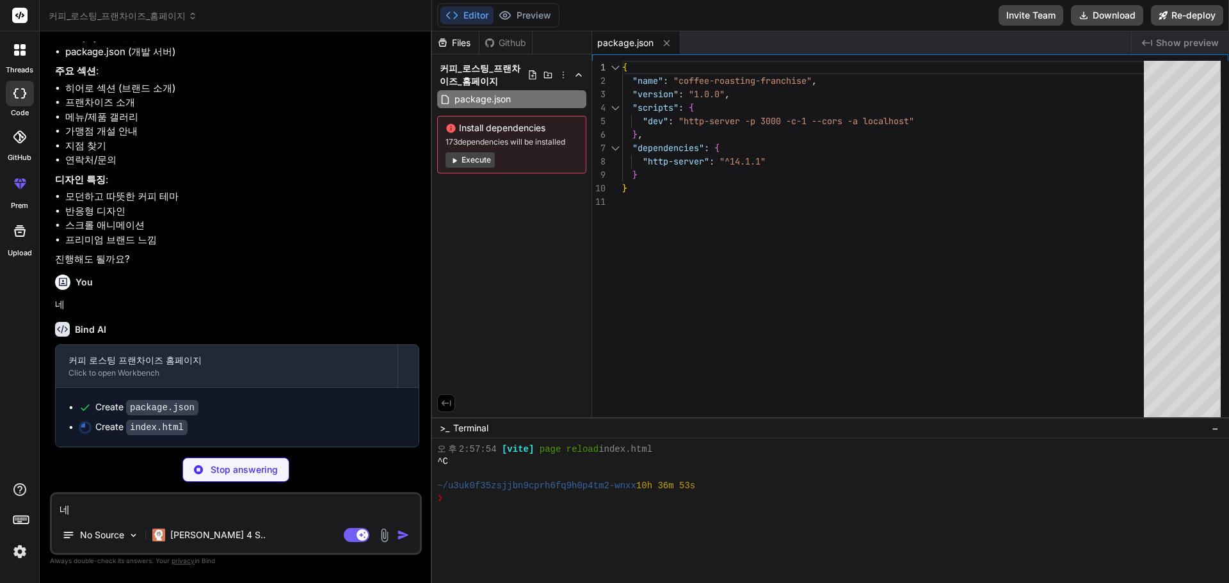
click at [470, 157] on button "Execute" at bounding box center [470, 159] width 49 height 15
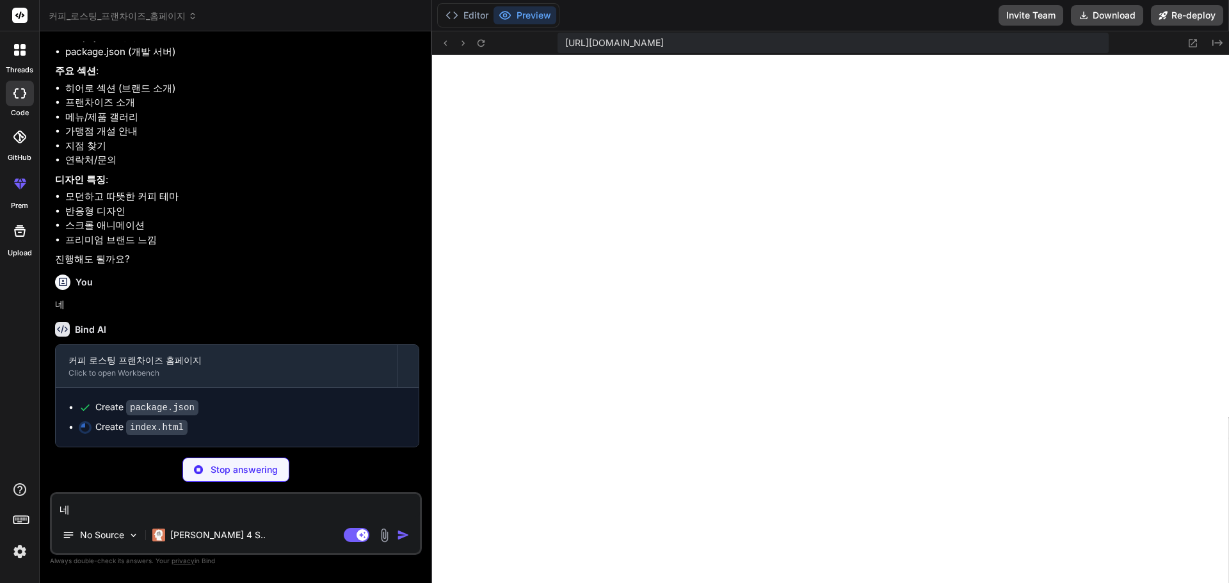
scroll to position [3576, 0]
click at [470, 18] on button "Editor" at bounding box center [466, 15] width 53 height 18
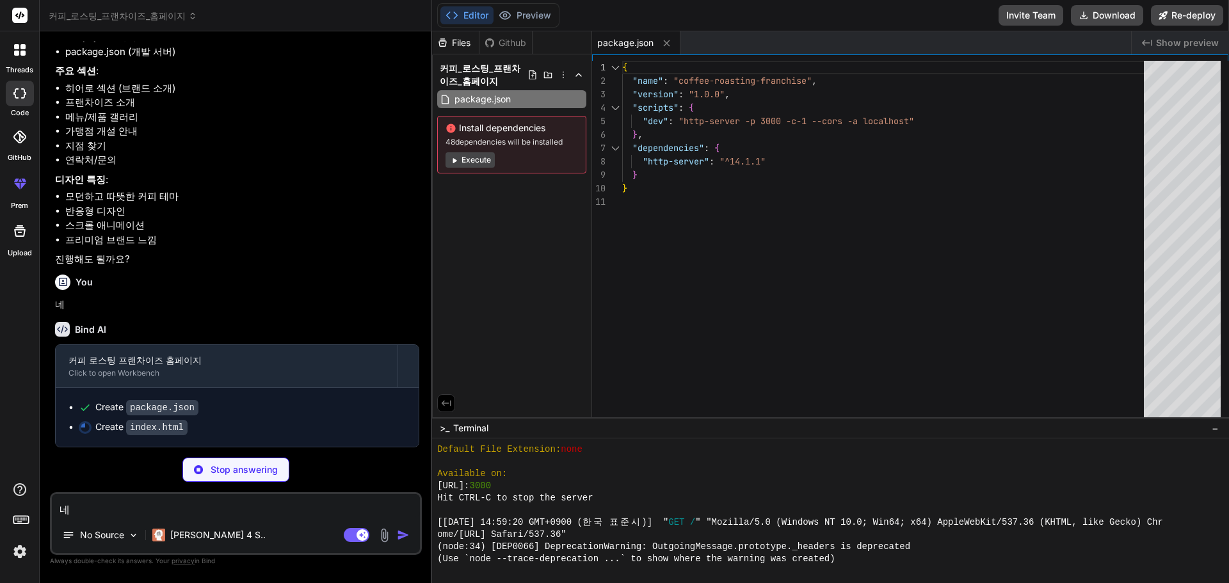
click at [467, 161] on button "Execute" at bounding box center [470, 159] width 49 height 15
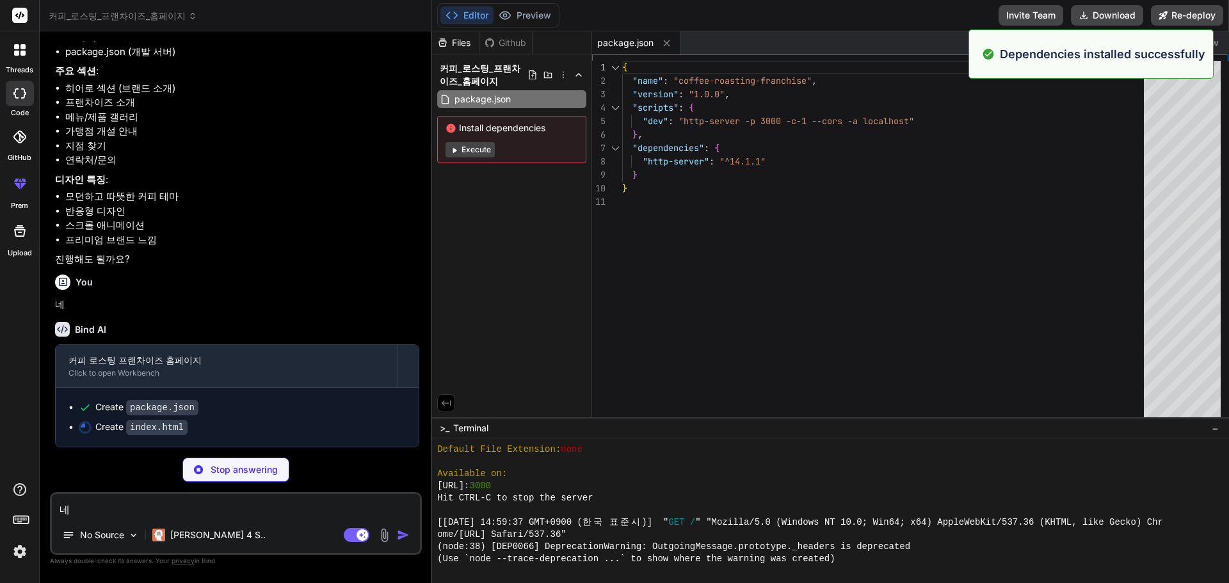
scroll to position [4123, 0]
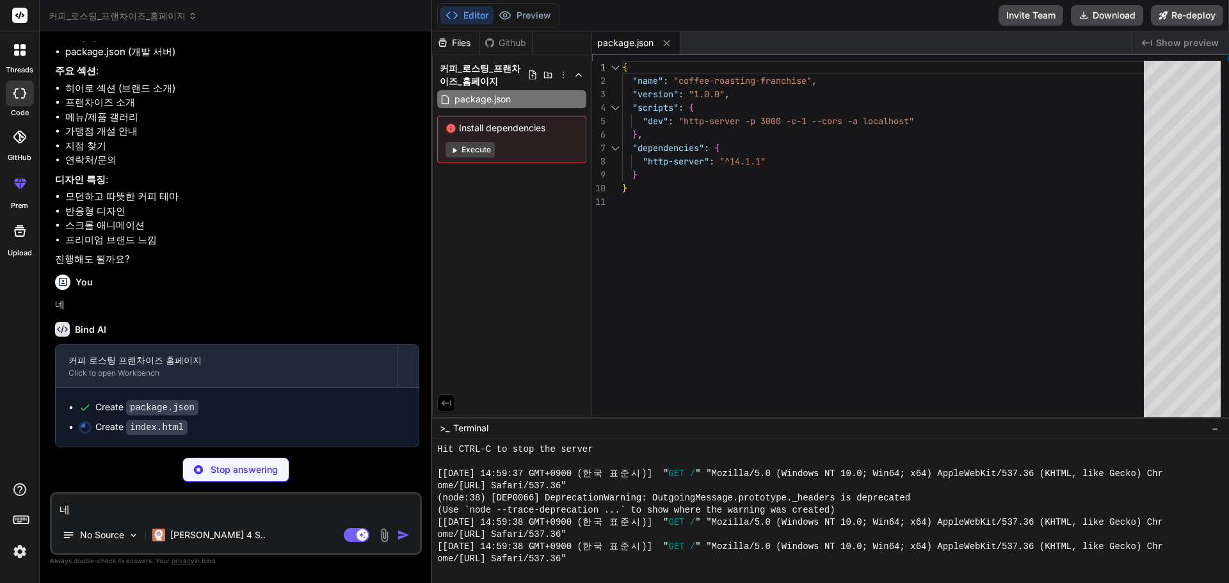
click at [467, 152] on button "Execute" at bounding box center [470, 149] width 49 height 15
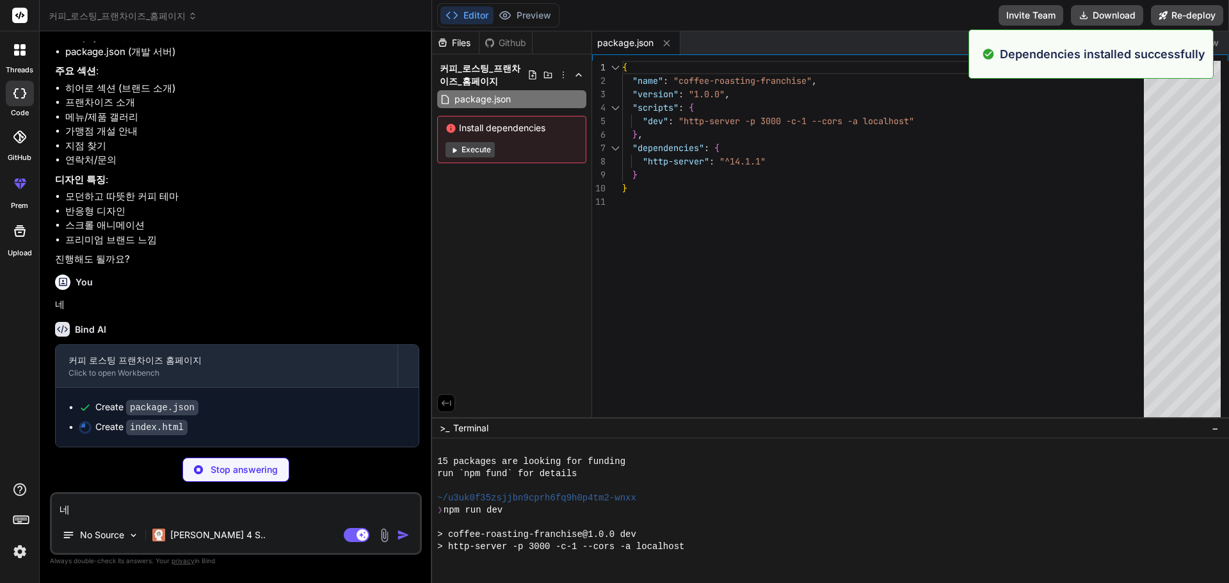
scroll to position [4671, 0]
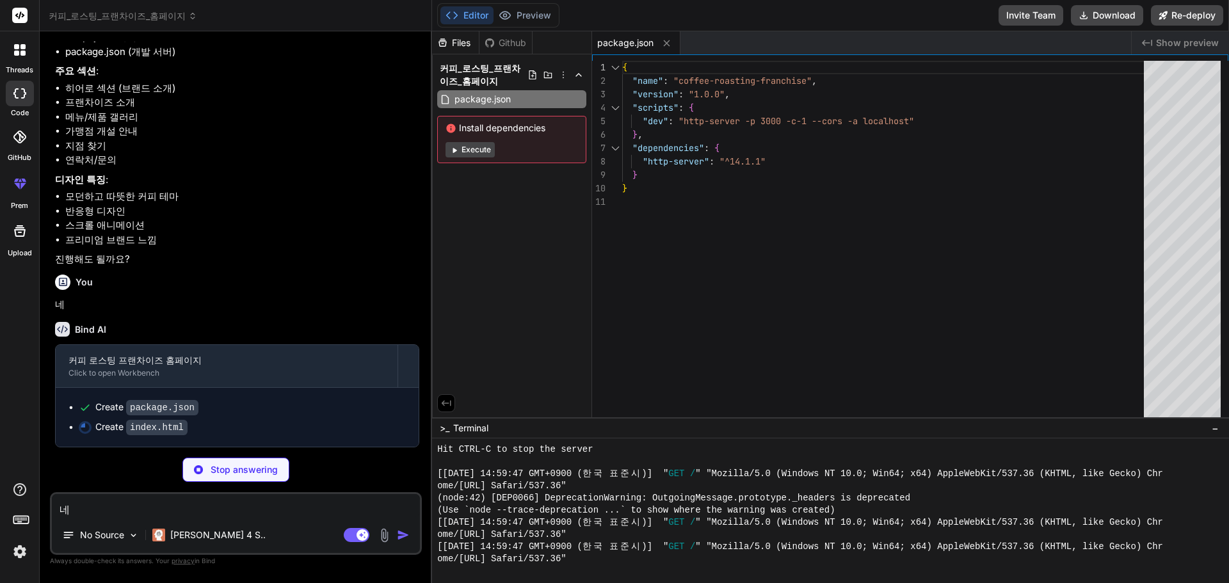
click at [467, 152] on button "Execute" at bounding box center [470, 149] width 49 height 15
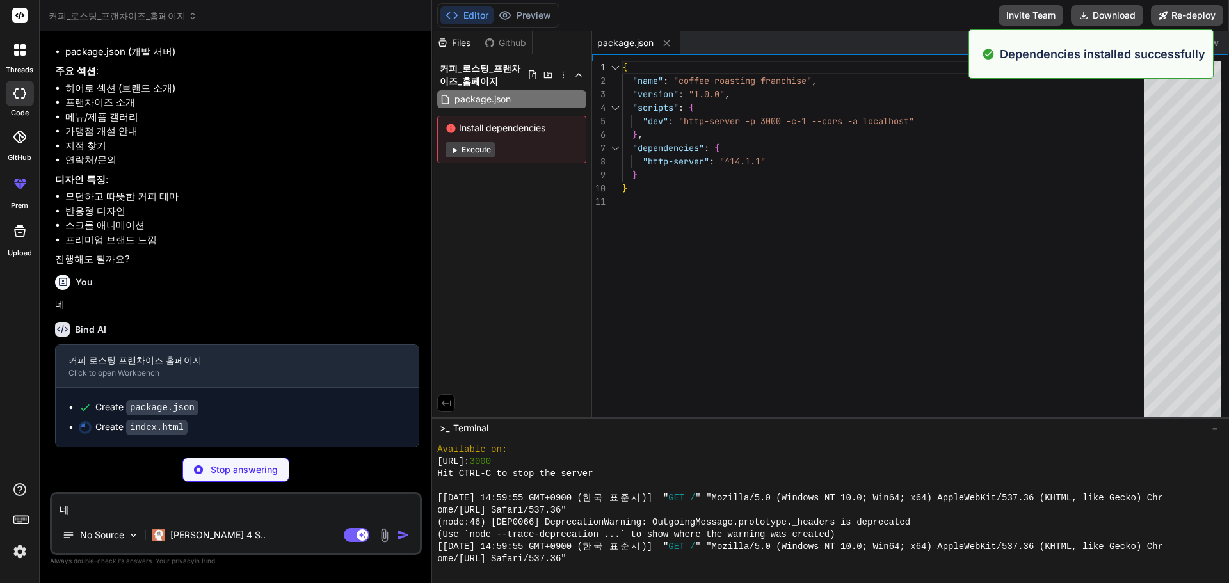
scroll to position [5206, 0]
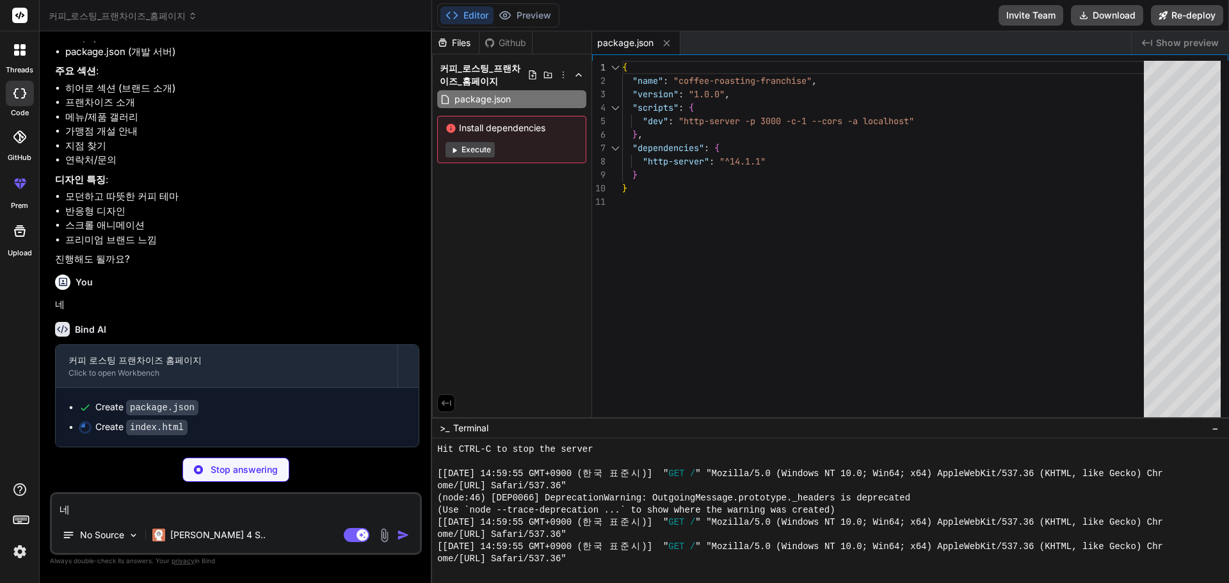
click at [467, 152] on button "Execute" at bounding box center [470, 149] width 49 height 15
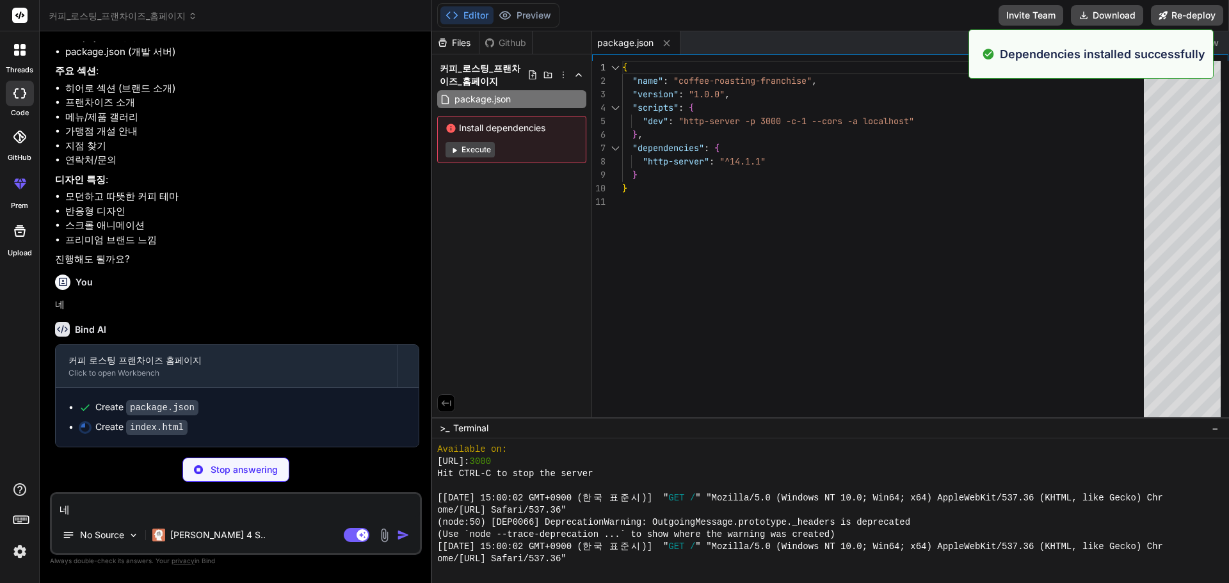
scroll to position [5753, 0]
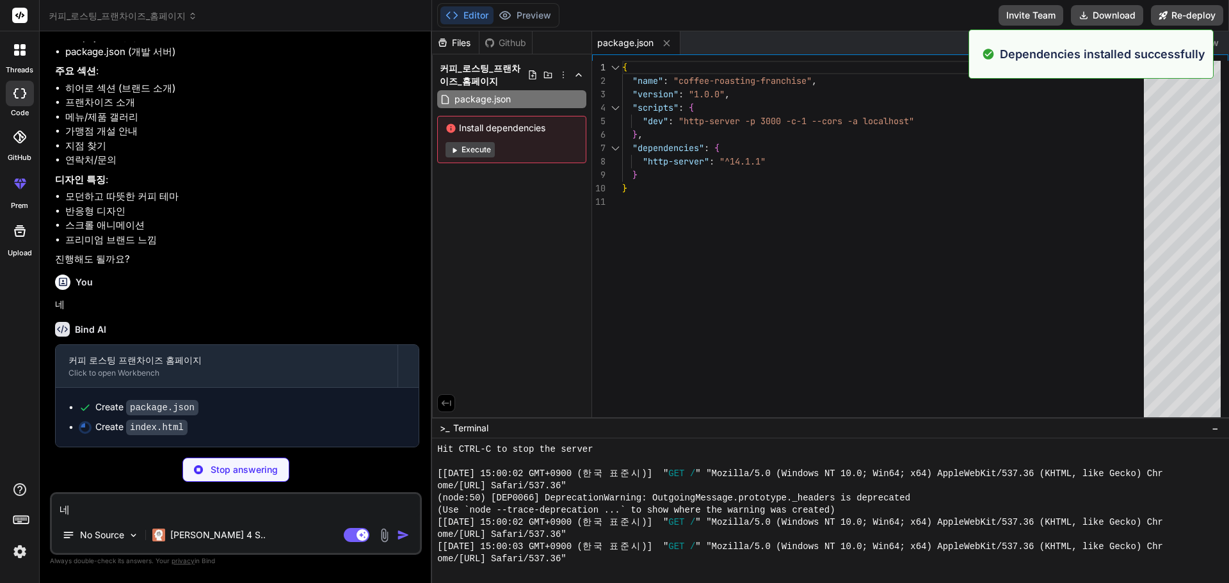
type textarea "x"
type textarea "<a href="#">YouTube</a> </div> </div> </div> </footer> <script src="script.js">…"
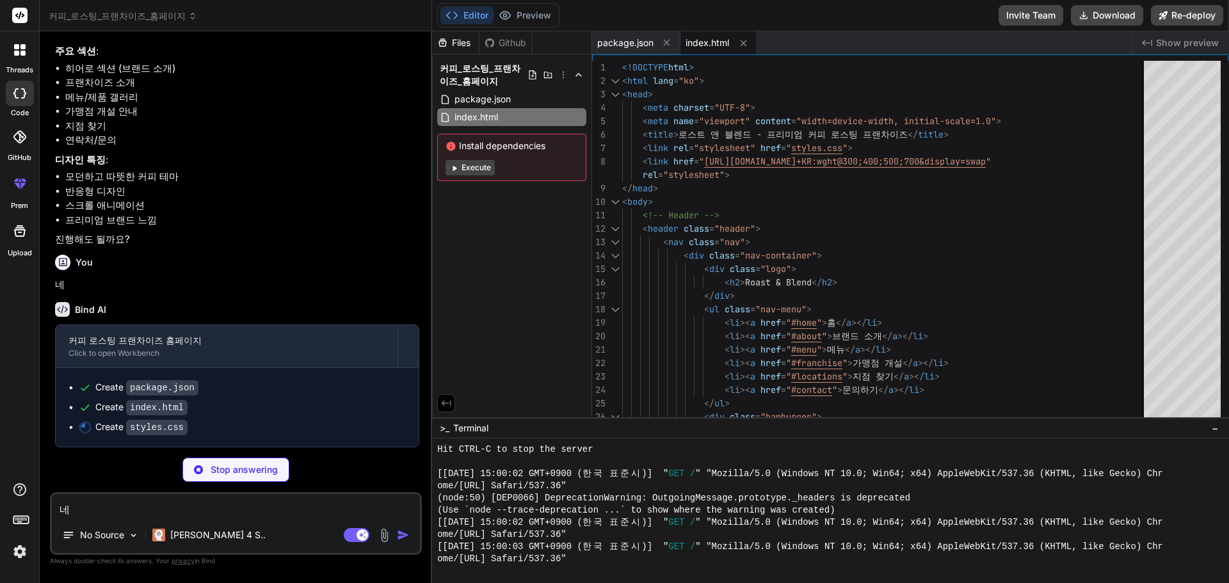
click at [467, 169] on button "Execute" at bounding box center [470, 167] width 49 height 15
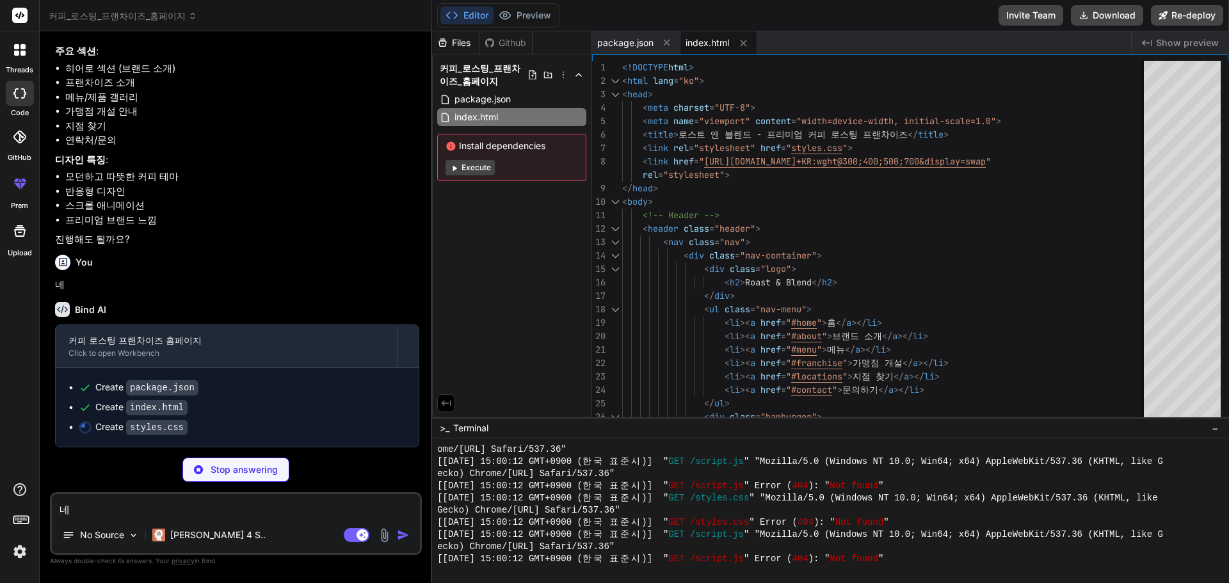
scroll to position [210, 0]
click at [471, 171] on button "Execute" at bounding box center [470, 167] width 49 height 15
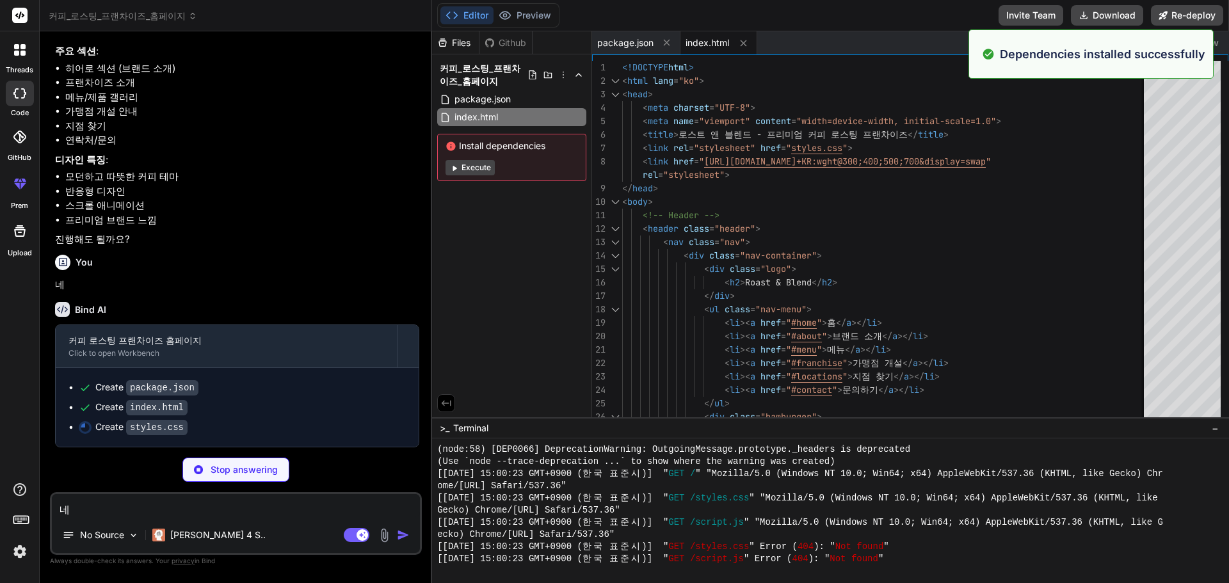
scroll to position [7140, 0]
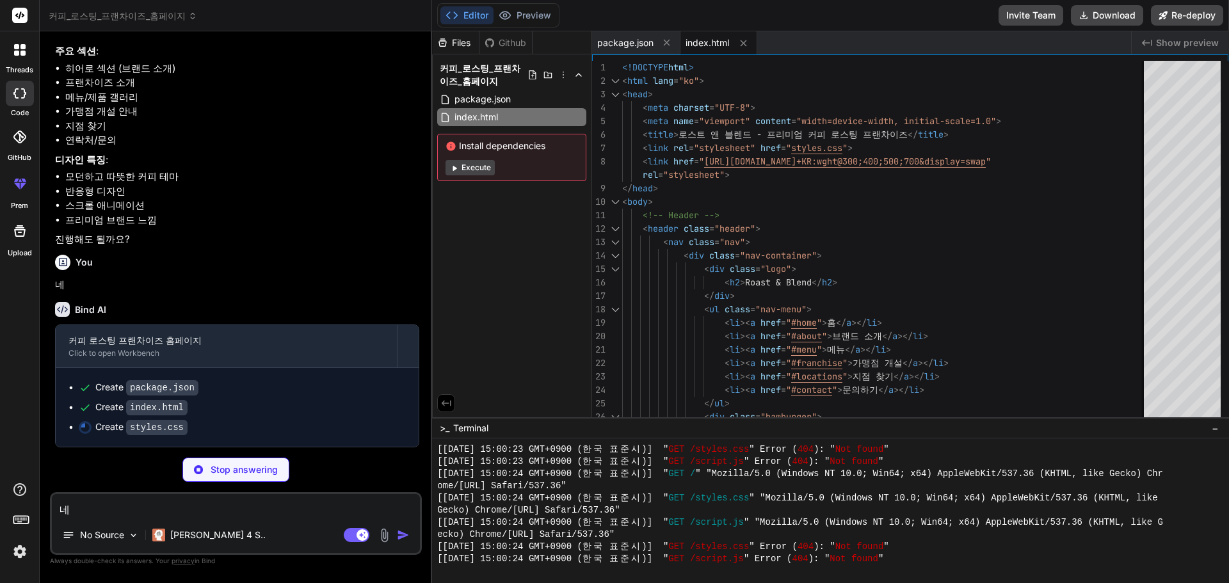
click at [471, 171] on button "Execute" at bounding box center [470, 167] width 49 height 15
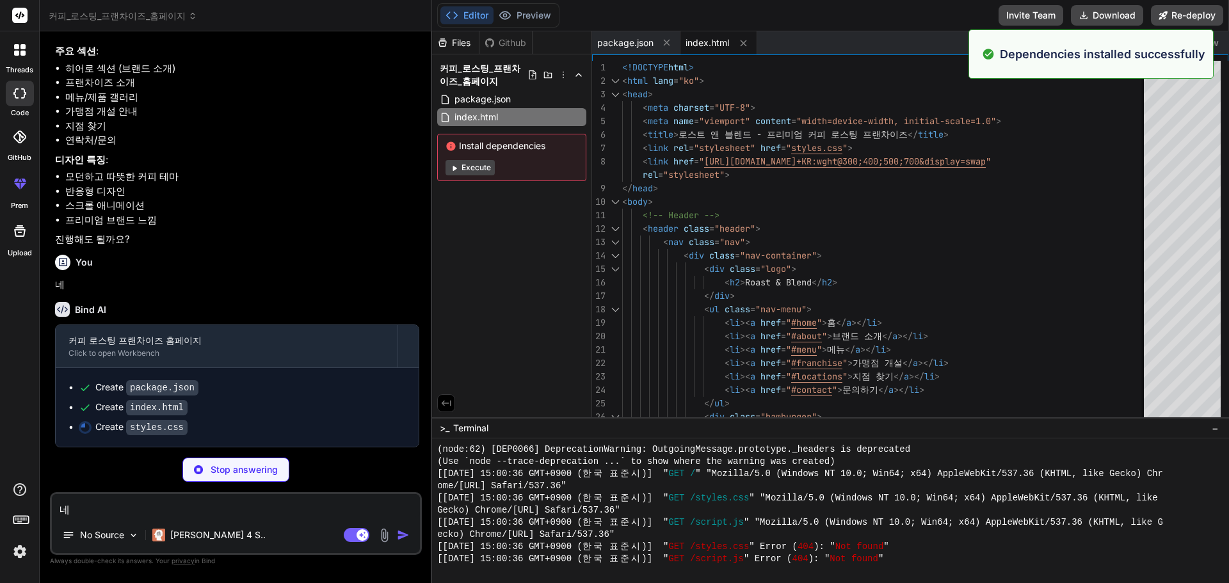
scroll to position [7833, 0]
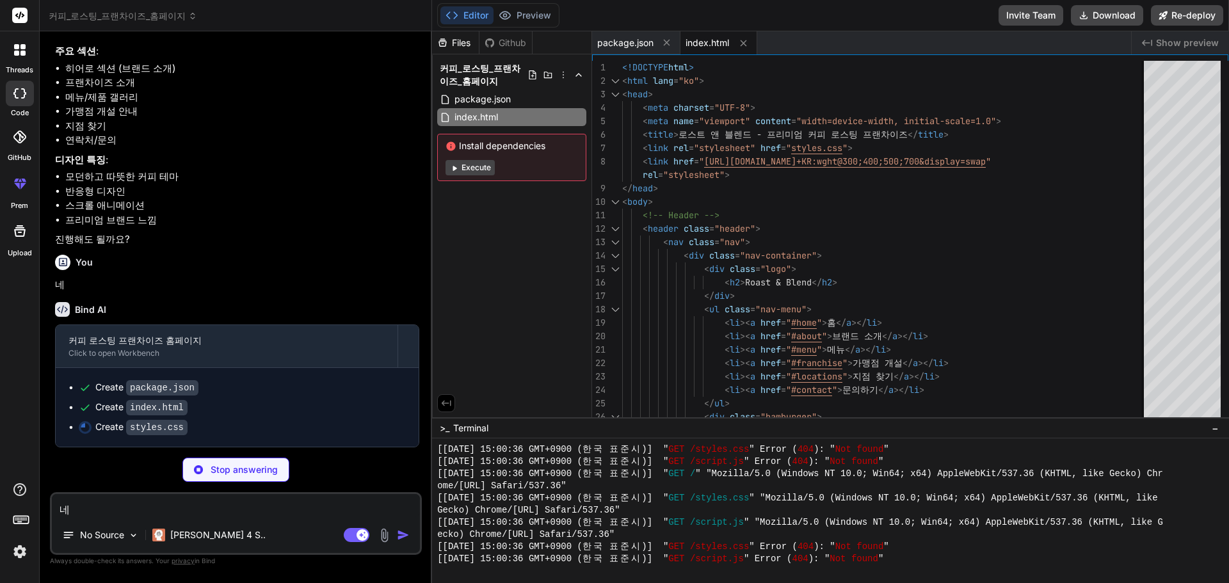
type textarea "x"
type textarea "width: 100%; } .btn { width: 100%; text-align: center; } }"
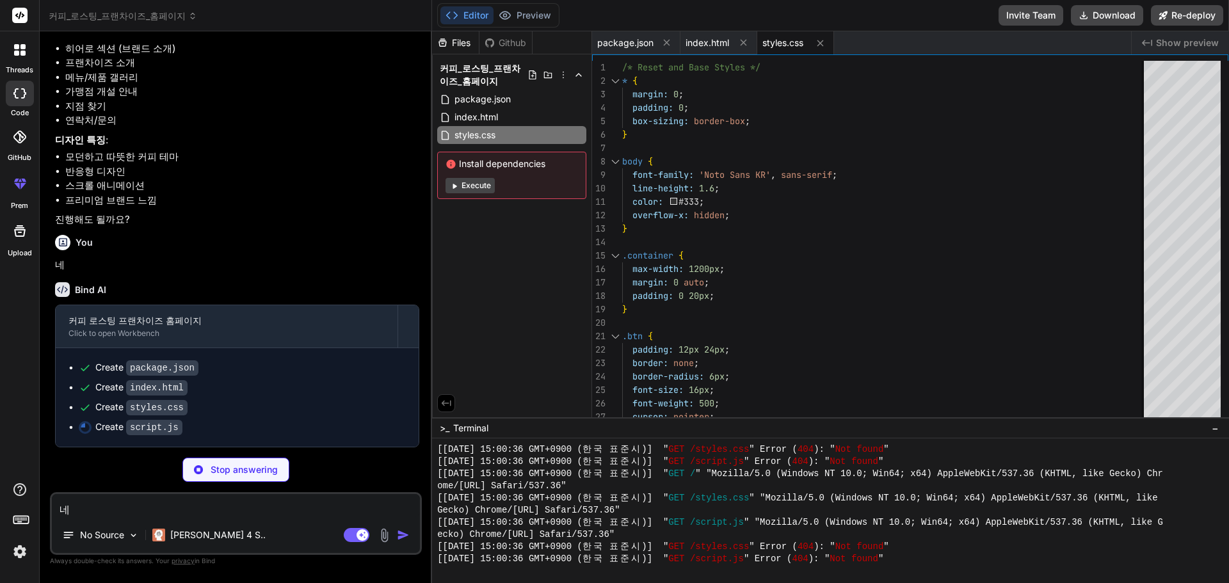
scroll to position [230, 0]
type textarea "x"
type textarea "document.body.style.opacity = '0'; document.body.style.transition = 'opacity 0.…"
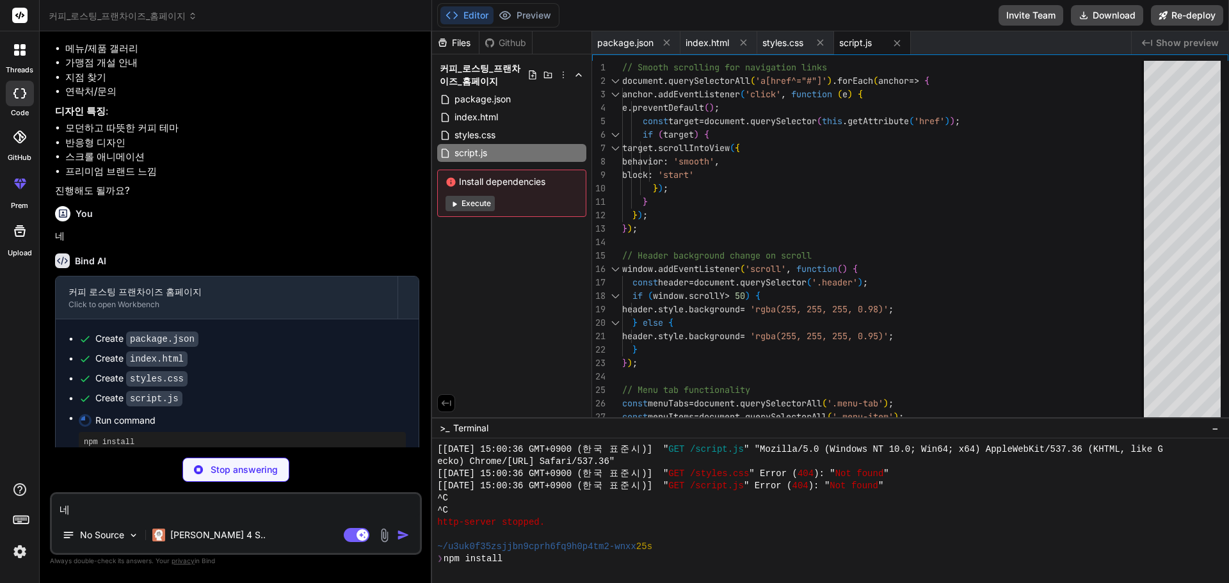
scroll to position [7991, 0]
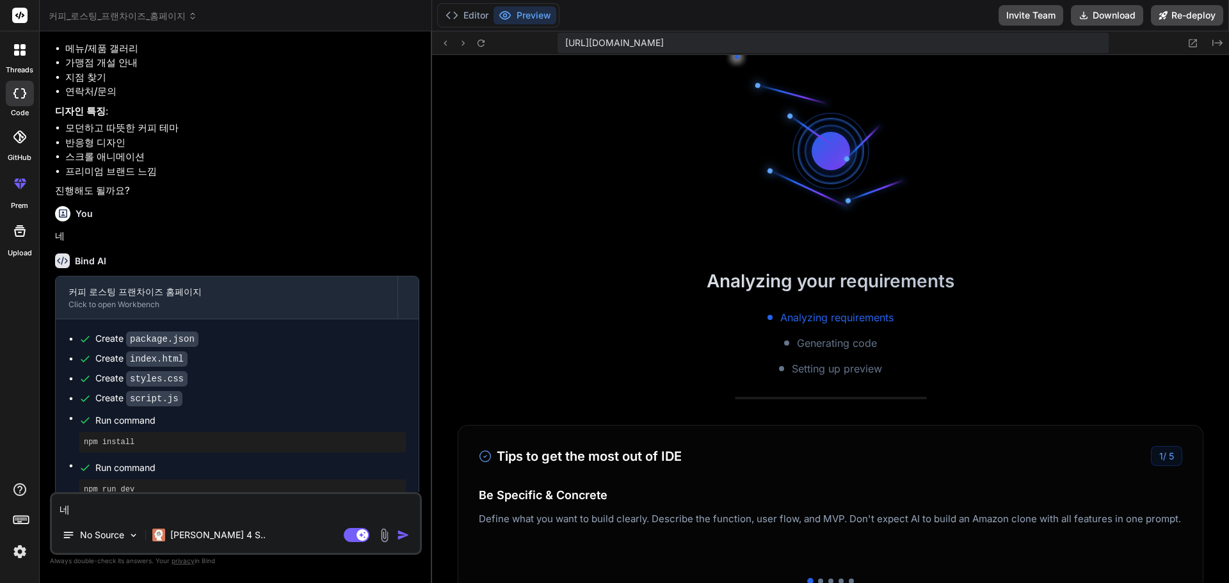
type textarea "x"
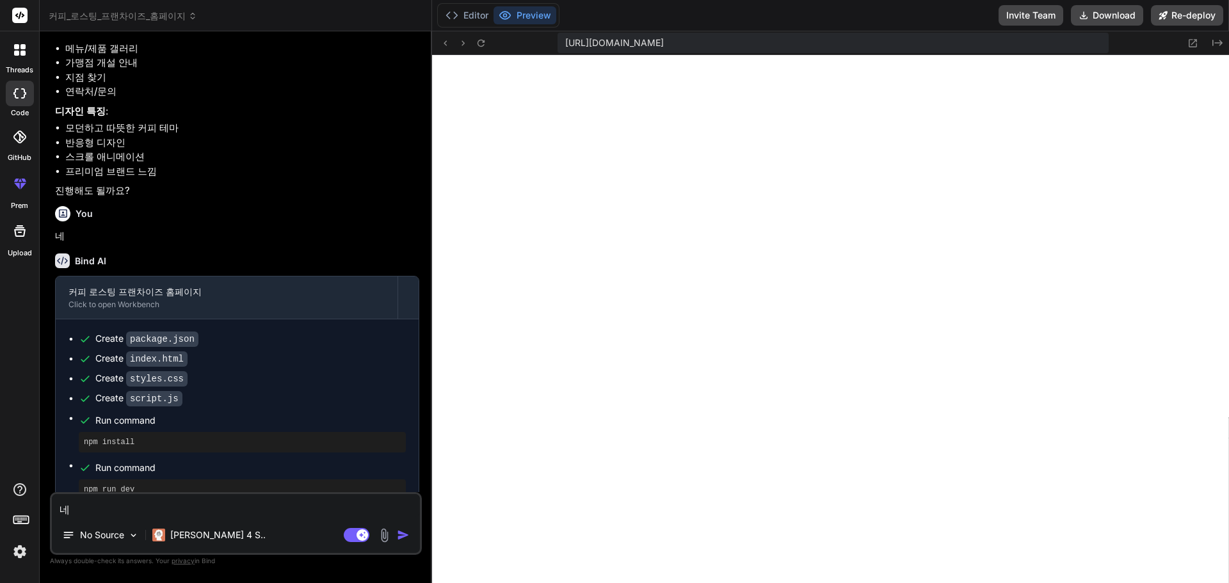
scroll to position [280, 0]
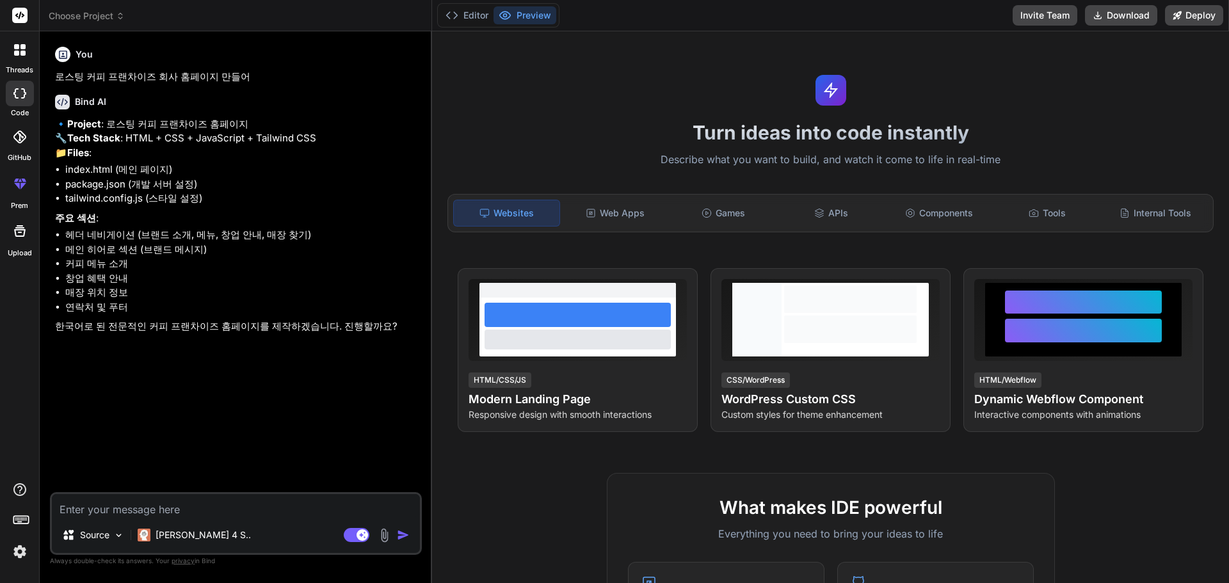
type textarea "x"
click at [314, 506] on textarea at bounding box center [236, 505] width 368 height 23
type textarea "ㄴ"
type textarea "x"
type textarea "네"
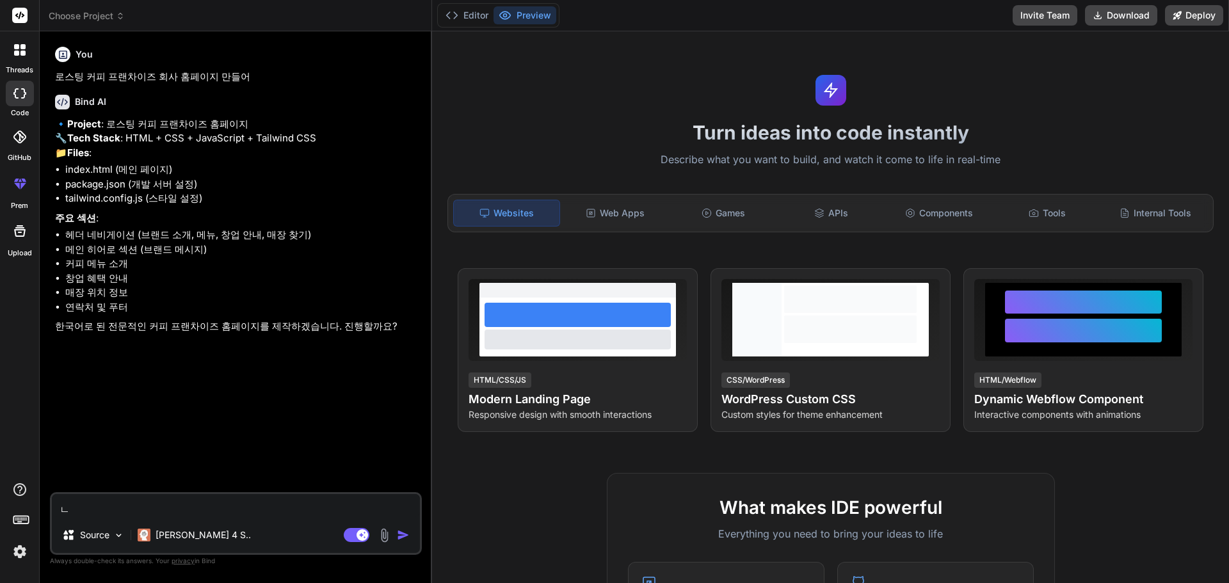
type textarea "x"
type textarea "네"
click at [398, 533] on img "button" at bounding box center [403, 535] width 13 height 13
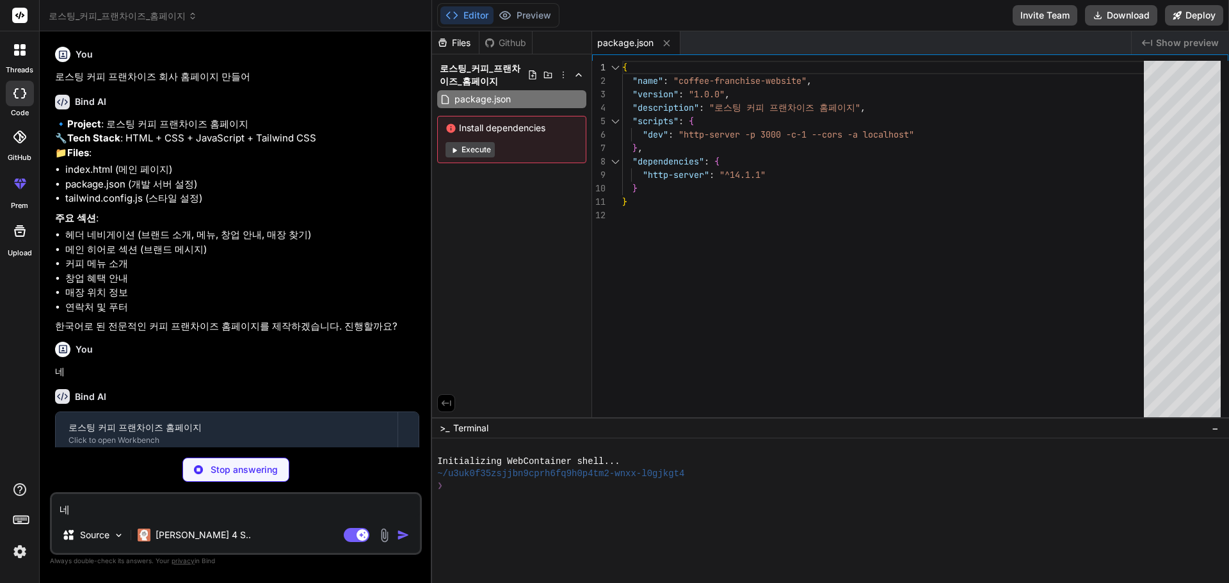
click at [467, 149] on button "Execute" at bounding box center [470, 149] width 49 height 15
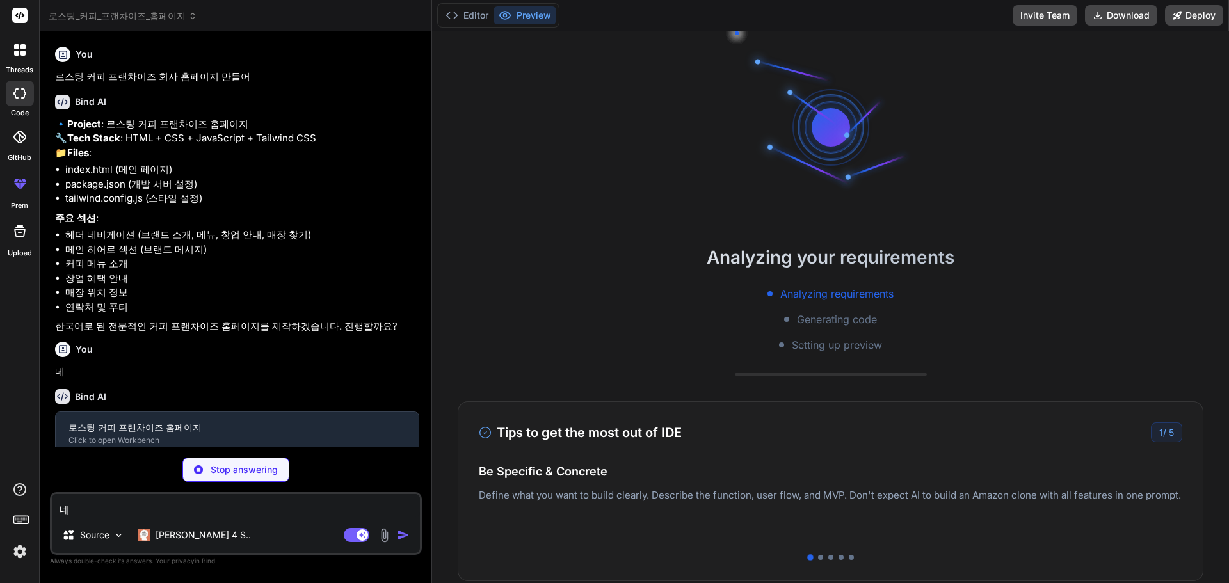
scroll to position [97, 0]
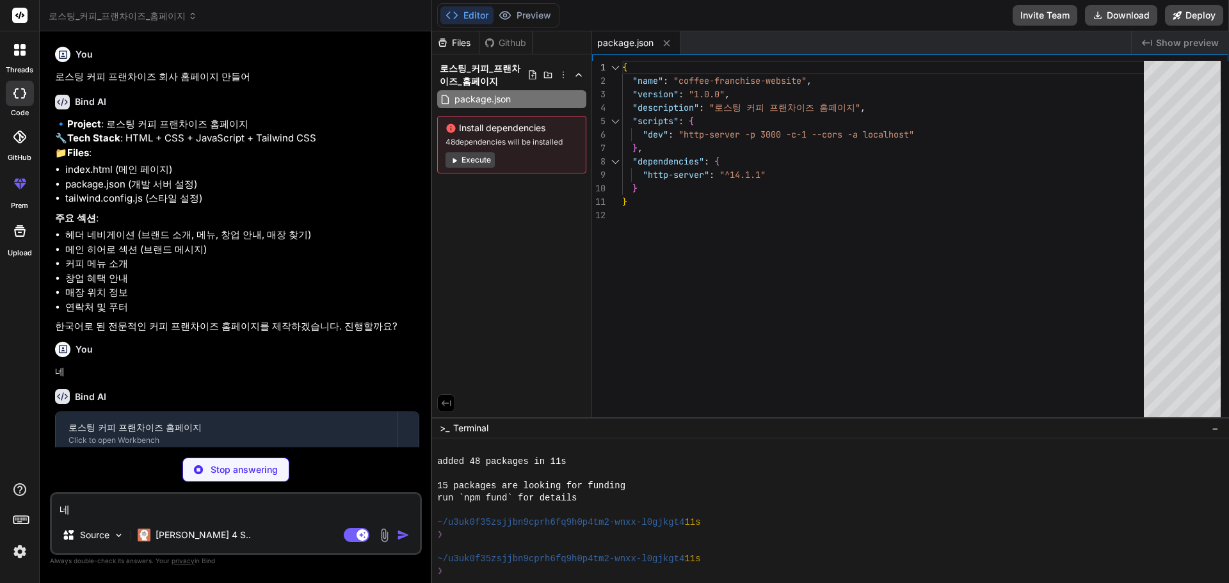
click at [475, 161] on button "Execute" at bounding box center [470, 159] width 49 height 15
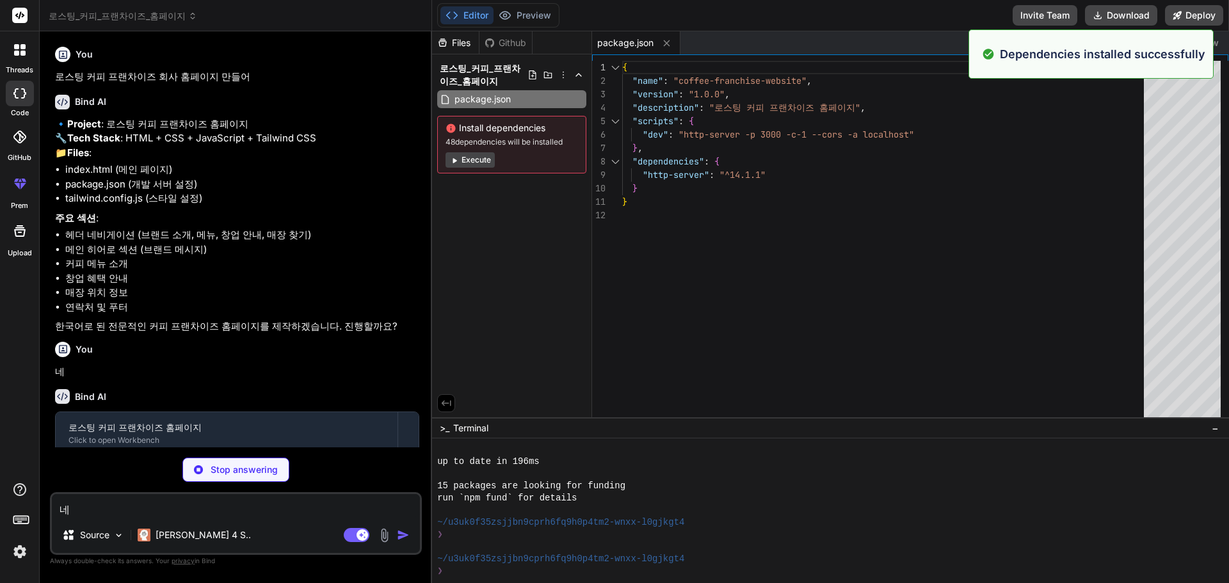
scroll to position [280, 0]
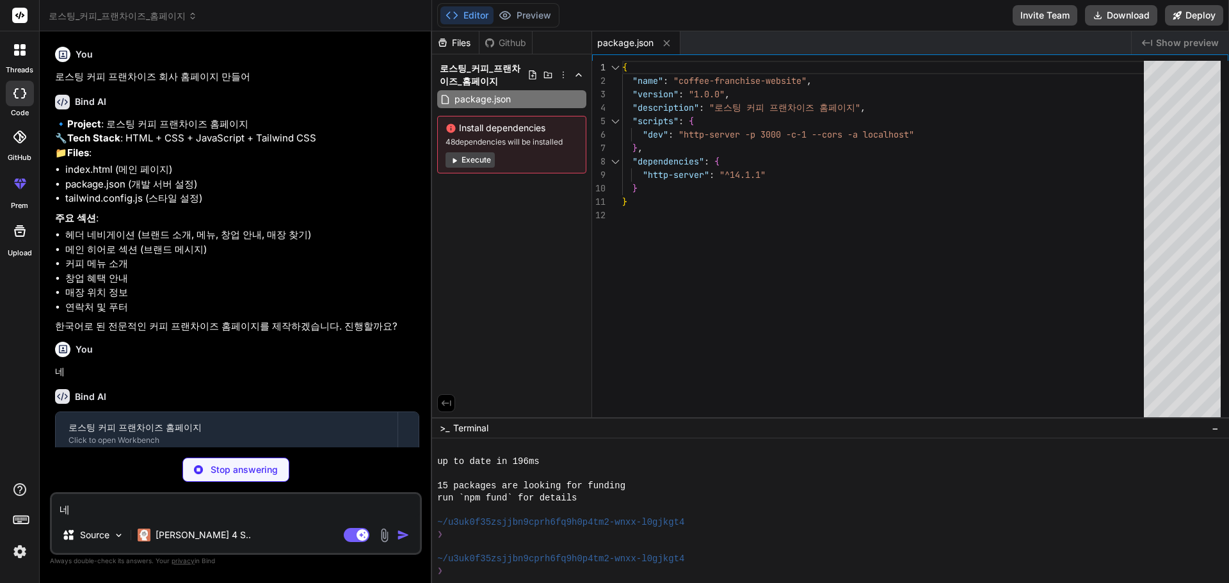
click at [480, 160] on button "Execute" at bounding box center [470, 159] width 49 height 15
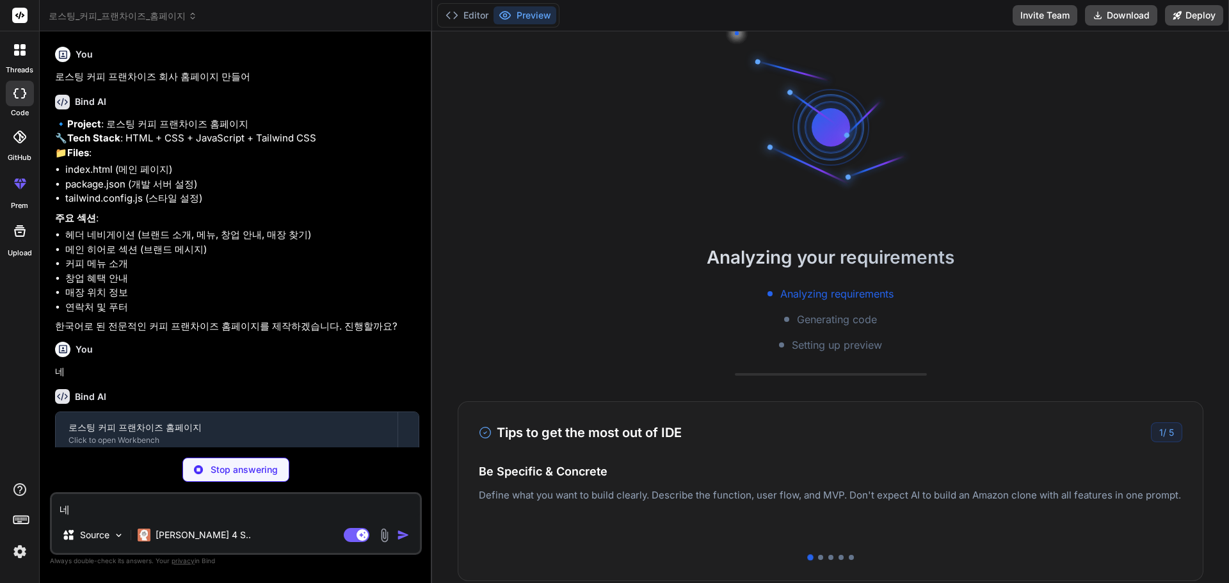
scroll to position [462, 0]
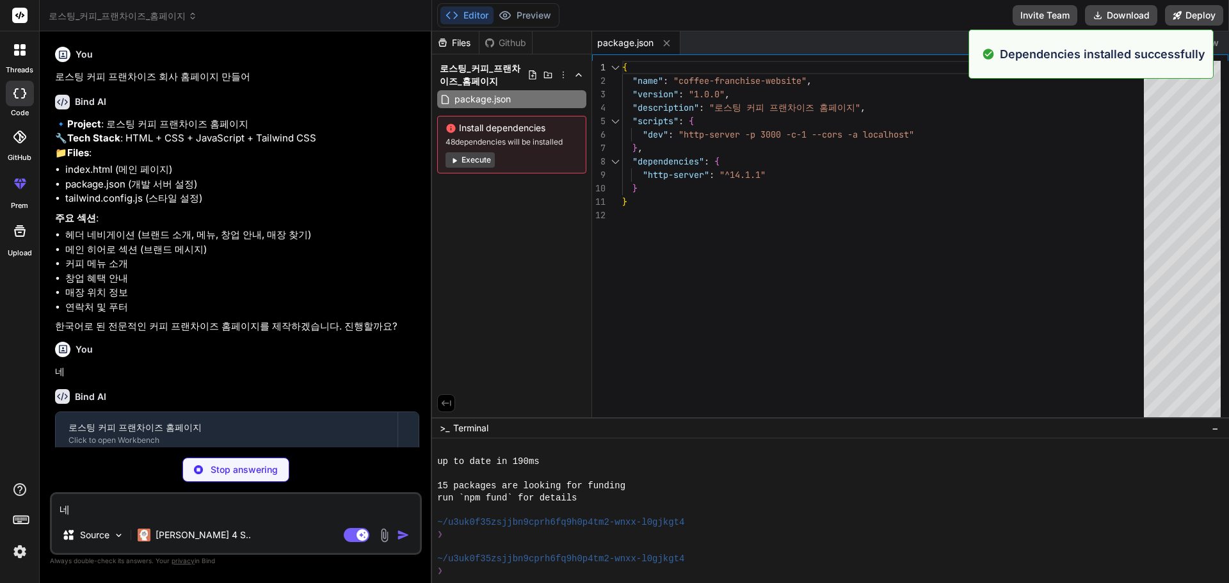
click at [480, 160] on button "Execute" at bounding box center [470, 159] width 49 height 15
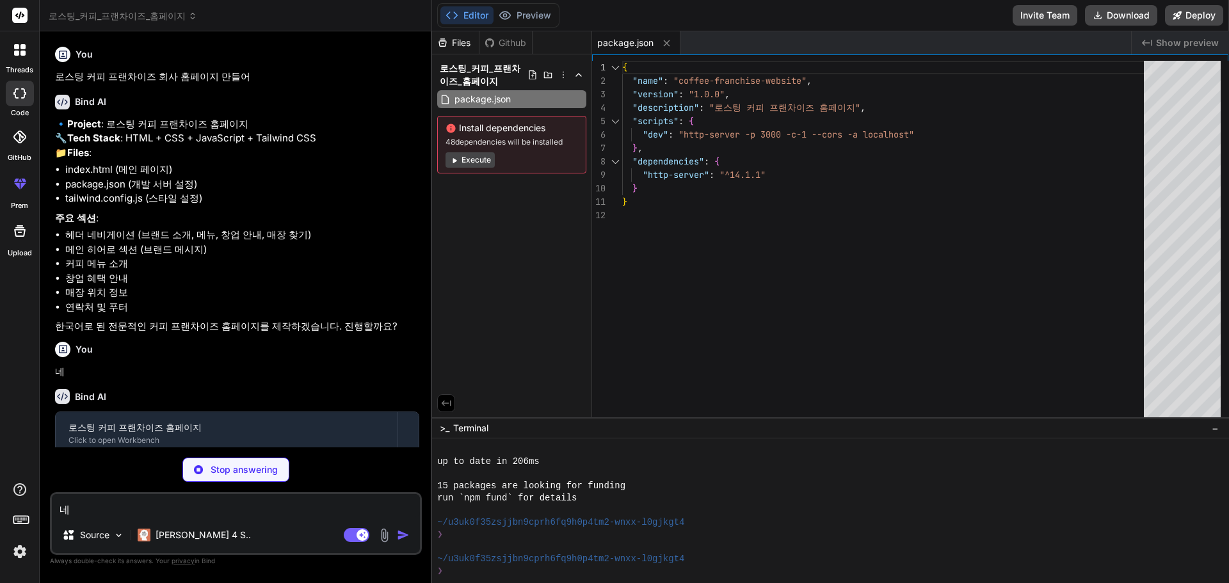
scroll to position [96, 0]
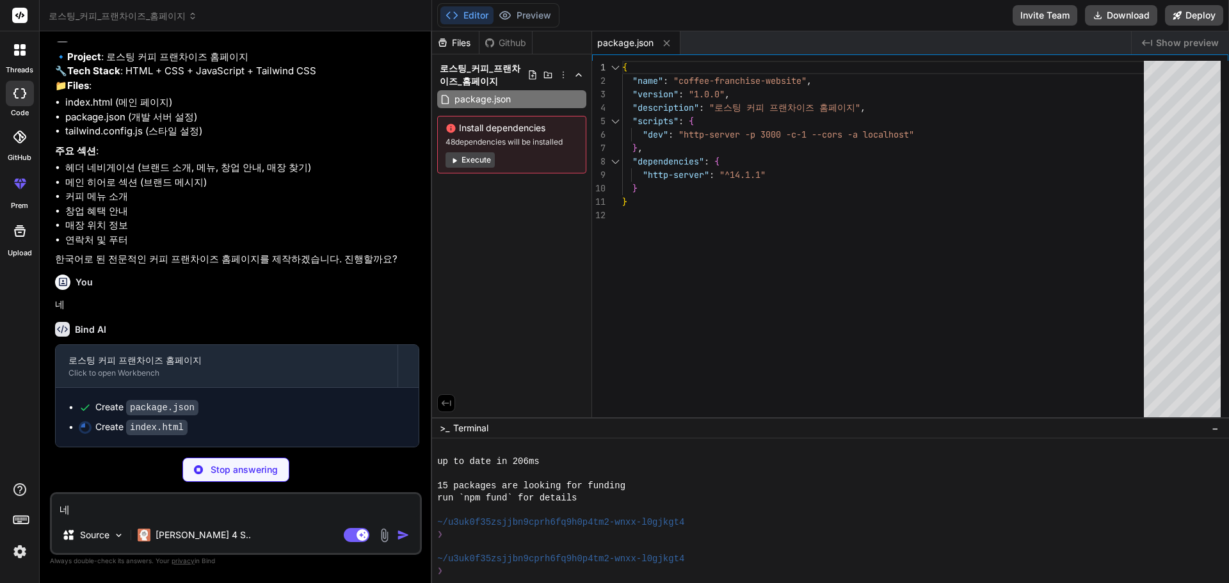
click at [472, 159] on button "Execute" at bounding box center [470, 159] width 49 height 15
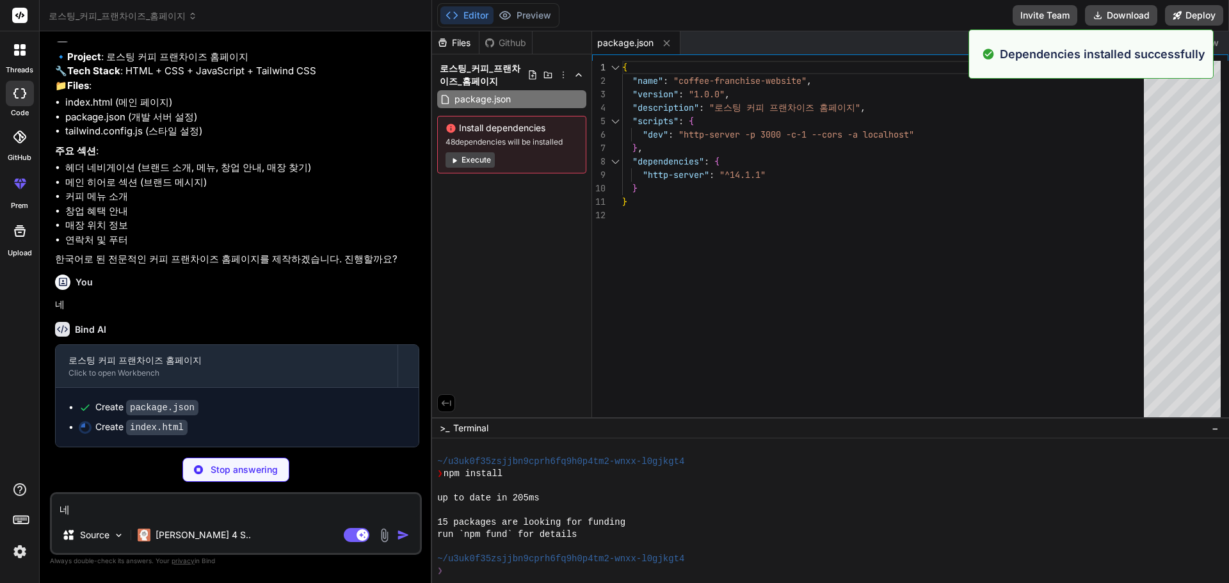
scroll to position [827, 0]
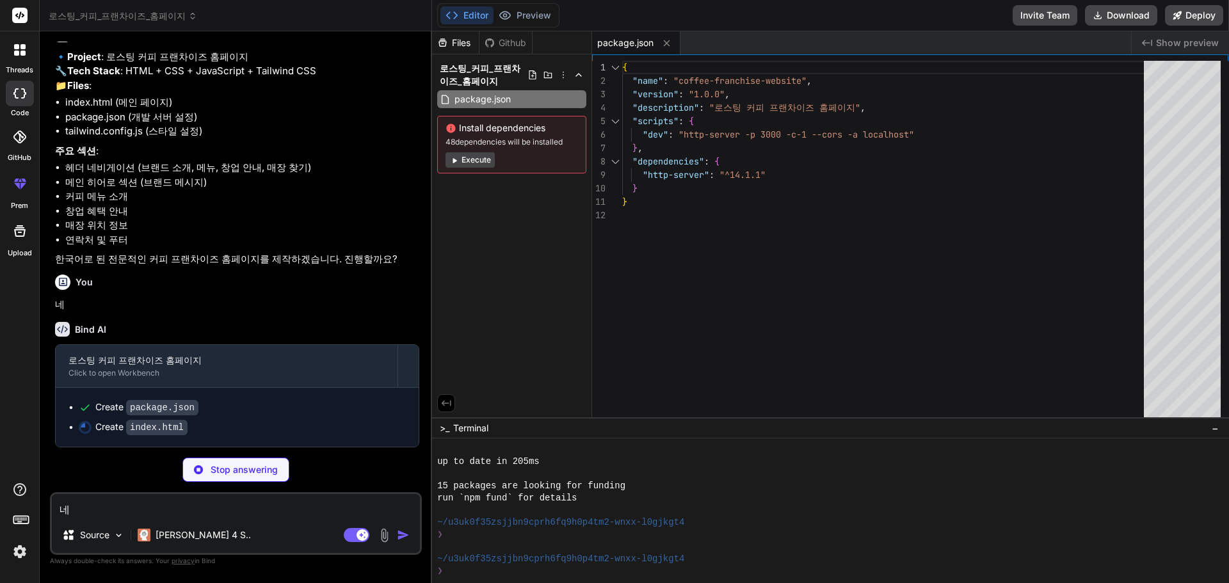
click at [479, 156] on button "Execute" at bounding box center [470, 159] width 49 height 15
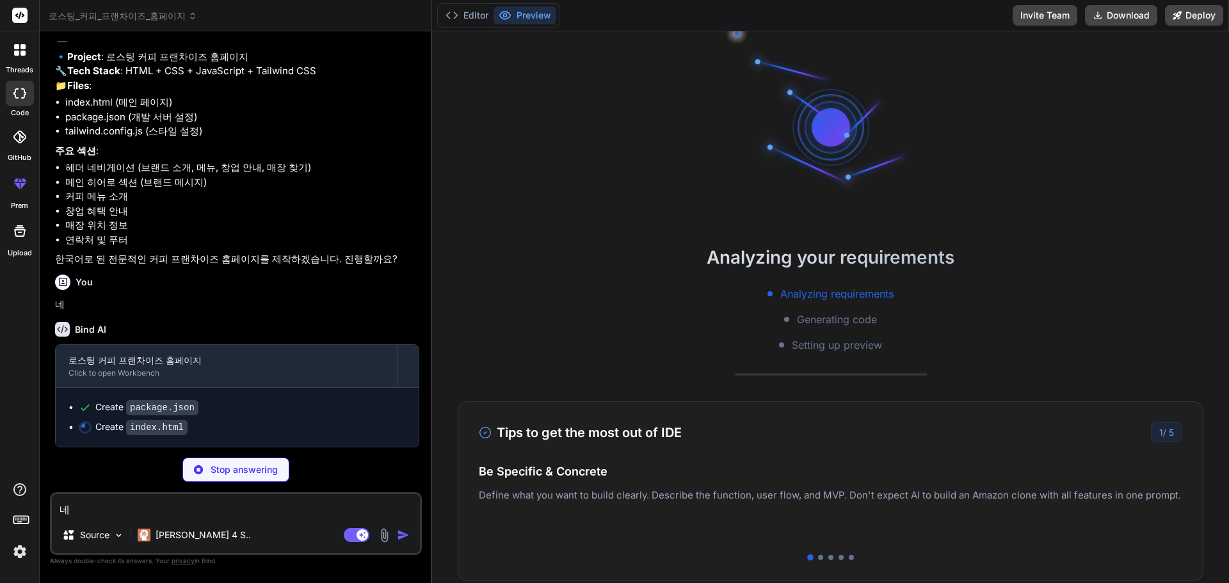
scroll to position [973, 0]
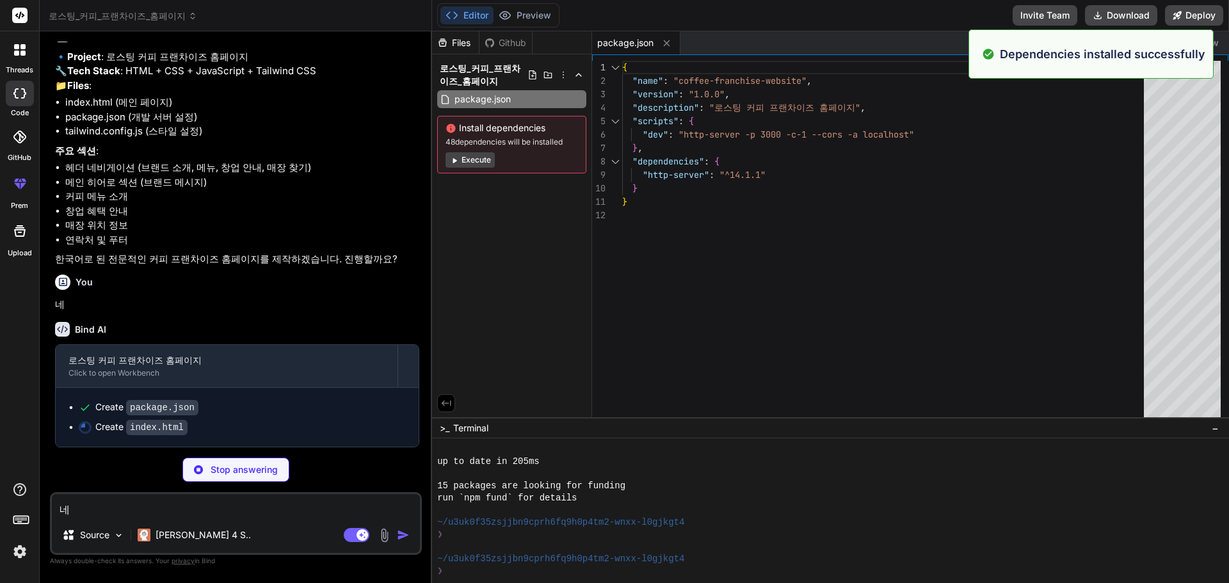
type textarea "x"
type textarea "} }); </script> </body> </html>"
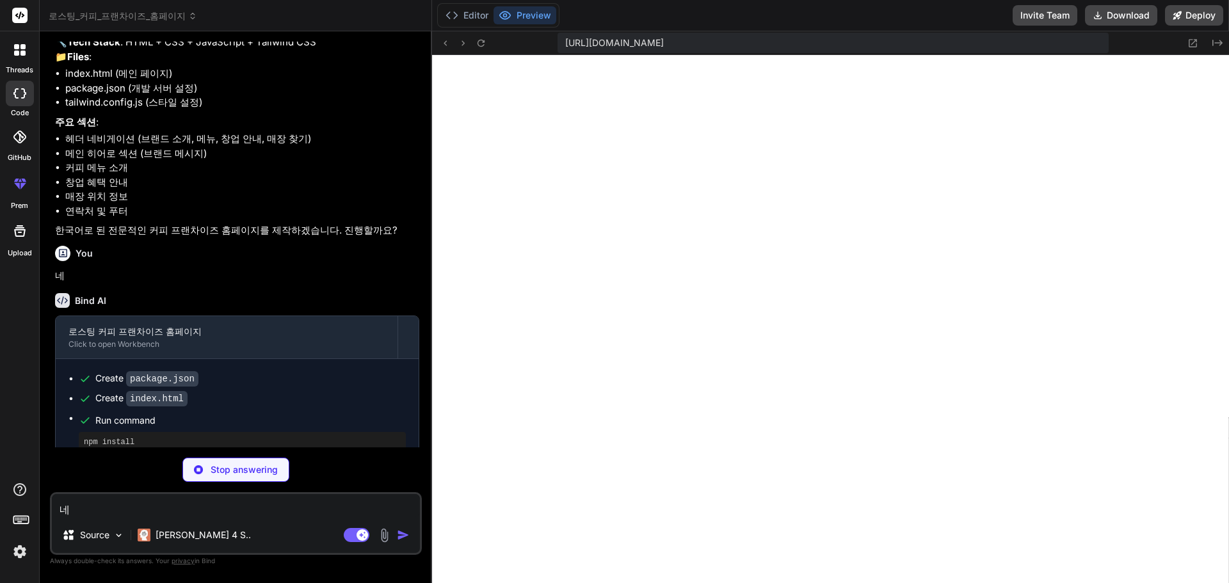
scroll to position [1606, 0]
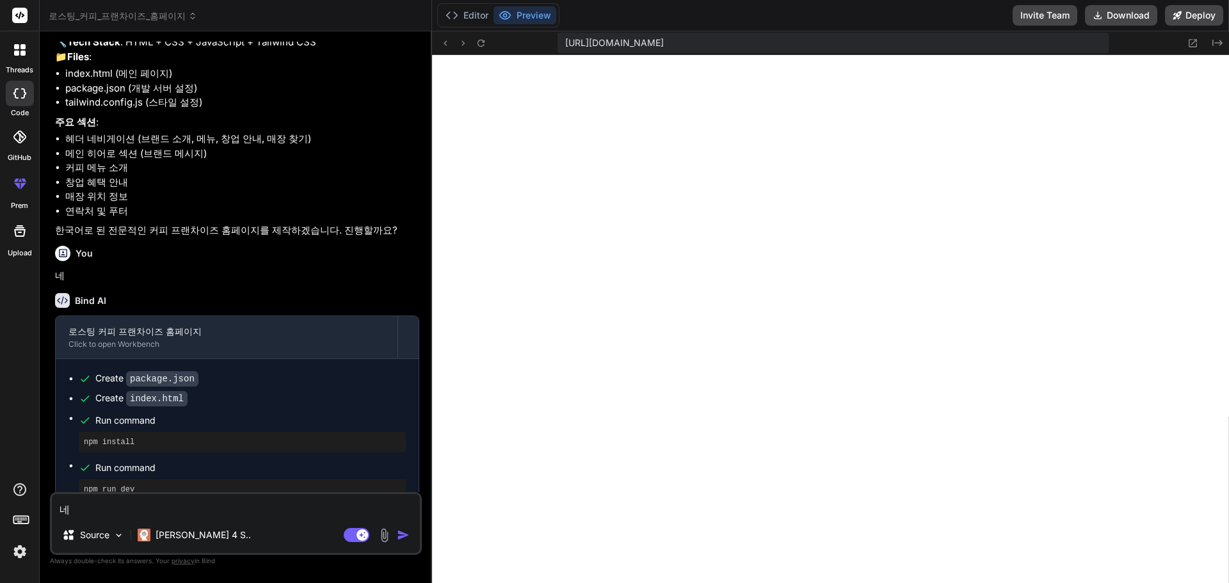
type textarea "x"
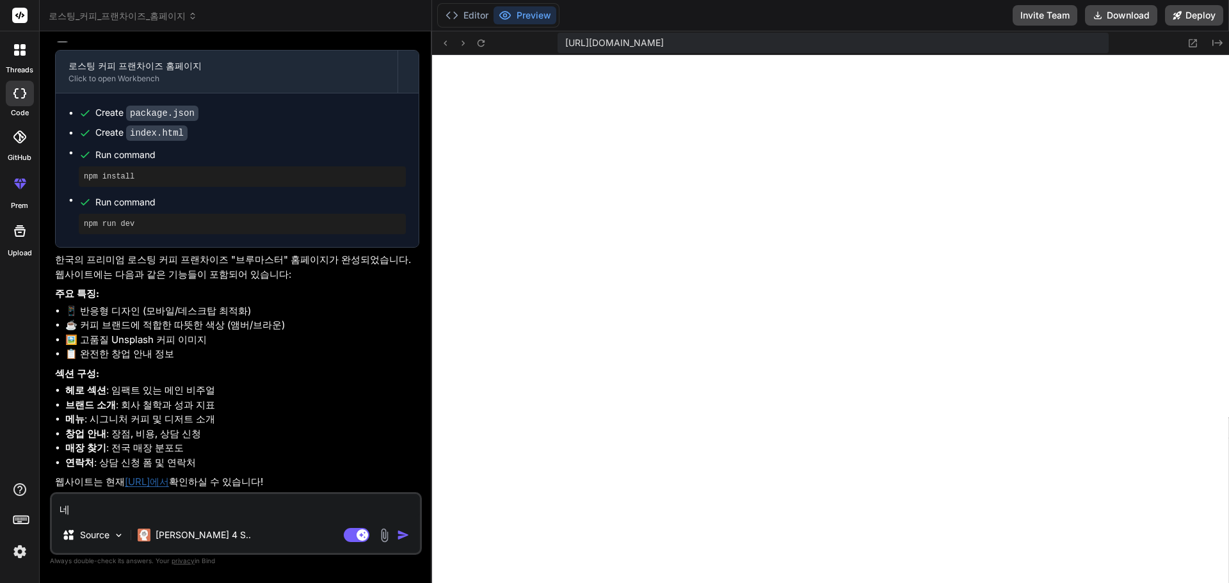
scroll to position [391, 0]
click at [159, 480] on link "http://localhost:3000에서" at bounding box center [147, 482] width 44 height 12
